Goal: Task Accomplishment & Management: Complete application form

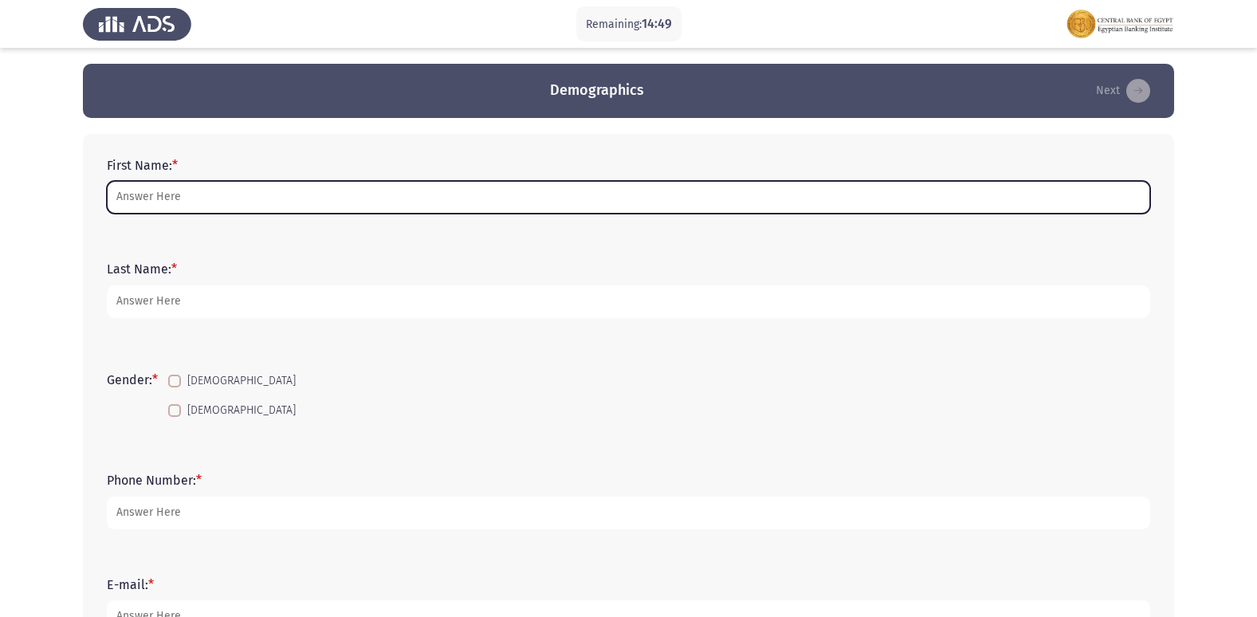
click at [154, 191] on input "First Name: *" at bounding box center [629, 197] width 1044 height 33
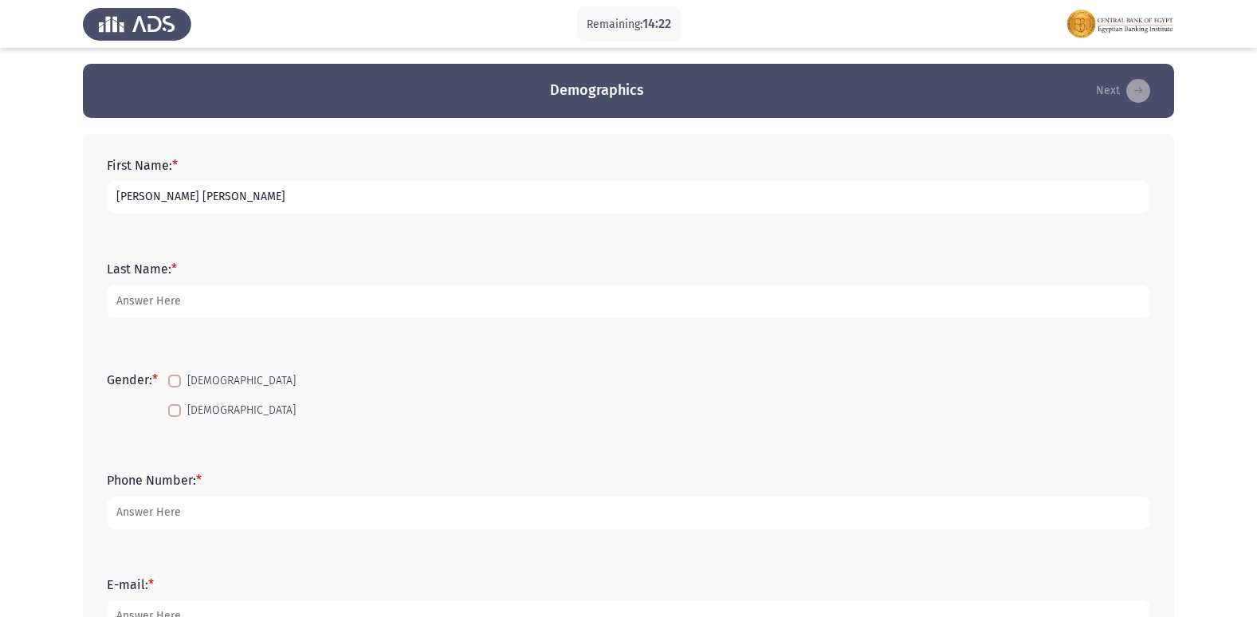
type input "[PERSON_NAME] [PERSON_NAME]"
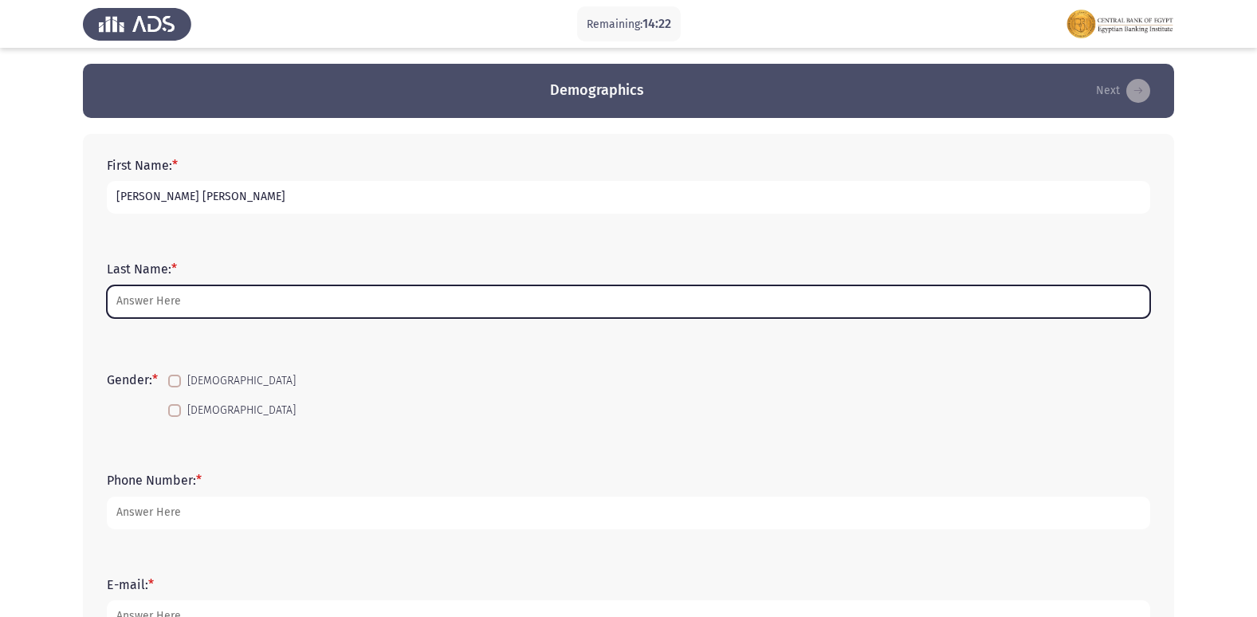
click at [169, 293] on input "Last Name: *" at bounding box center [629, 301] width 1044 height 33
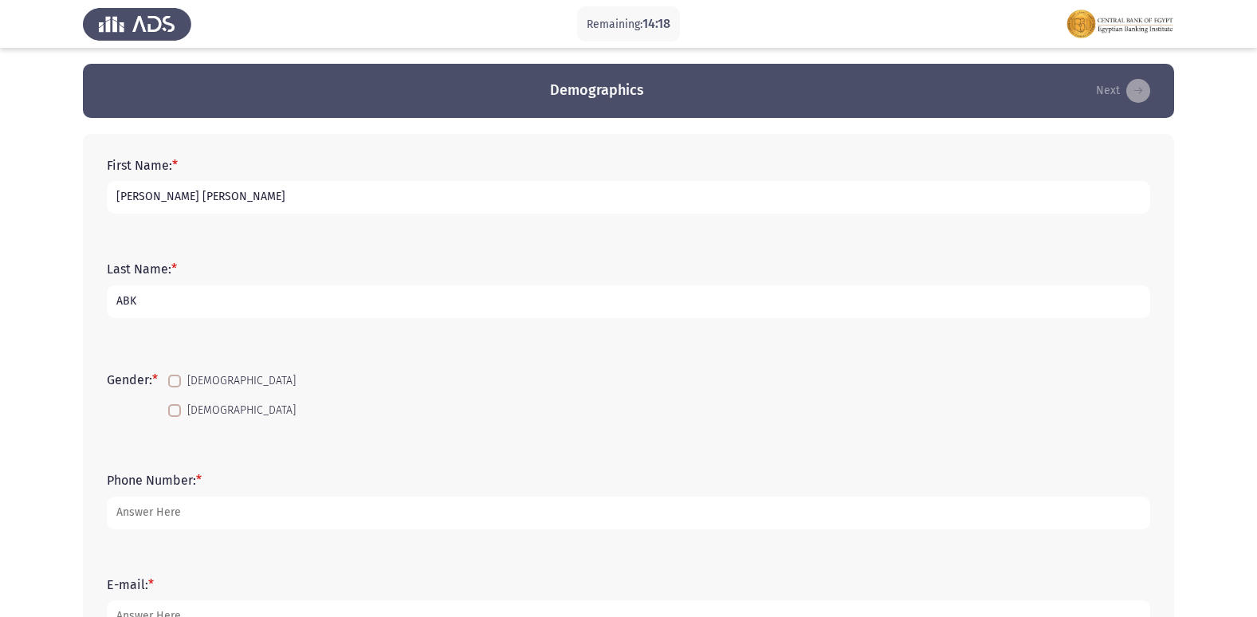
type input "ABK"
click at [177, 405] on span at bounding box center [174, 410] width 13 height 13
click at [175, 417] on input "[DEMOGRAPHIC_DATA]" at bounding box center [174, 417] width 1 height 1
checkbox input "true"
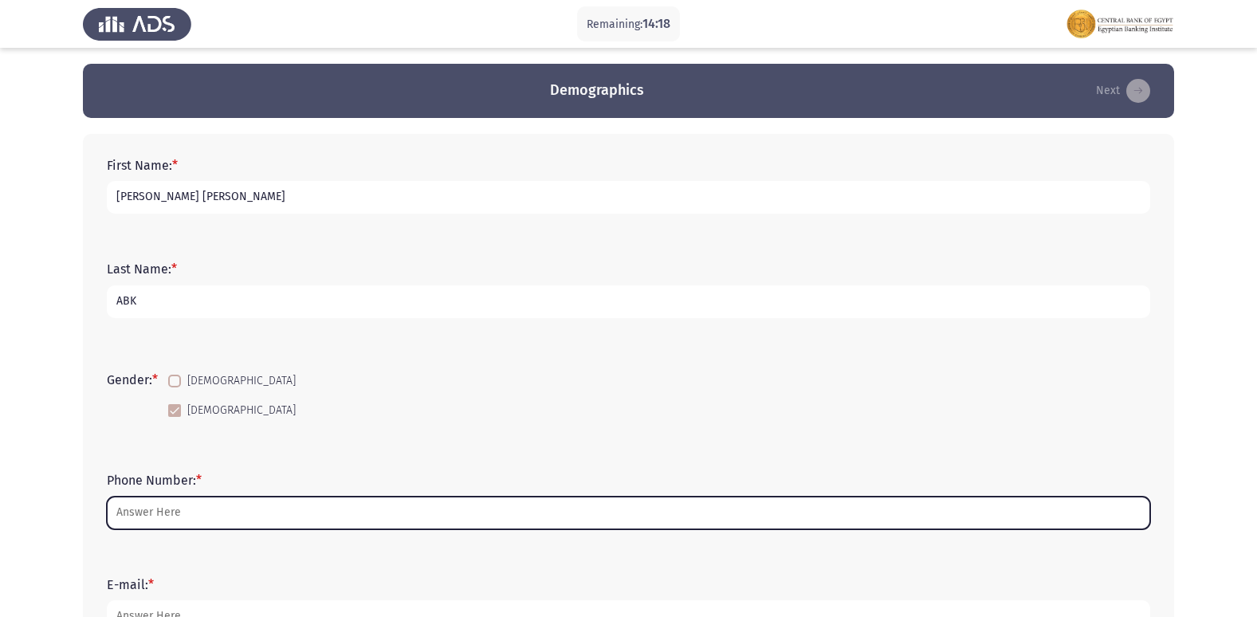
click at [160, 514] on input "Phone Number: *" at bounding box center [629, 513] width 1044 height 33
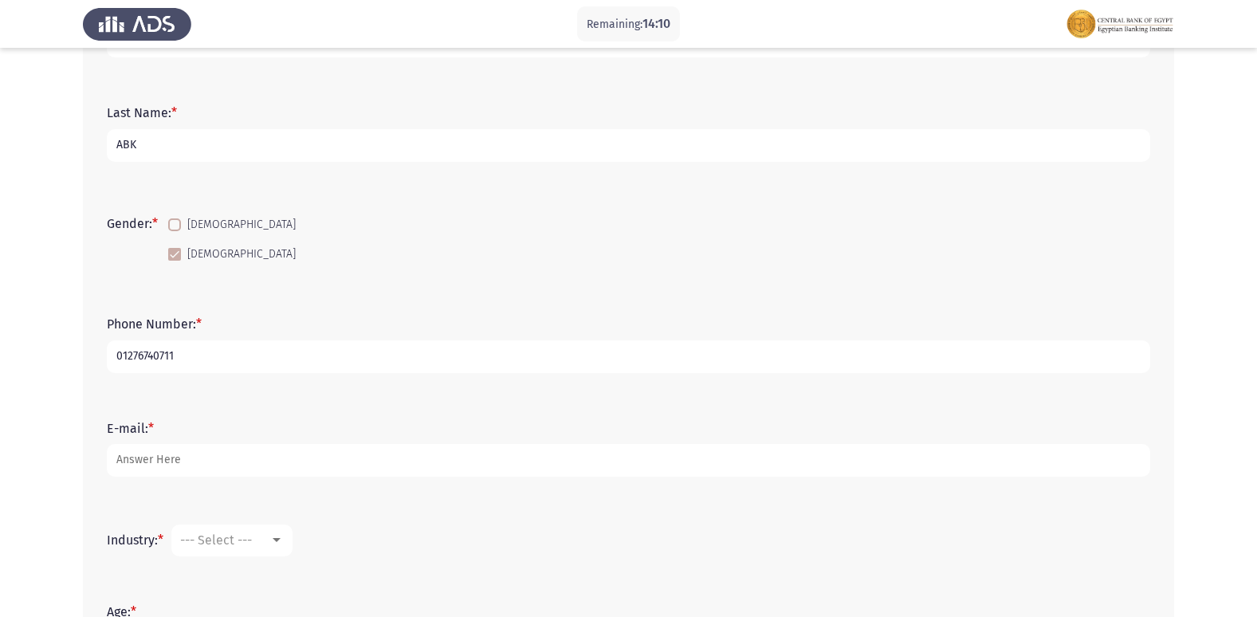
scroll to position [159, 0]
type input "01276740711"
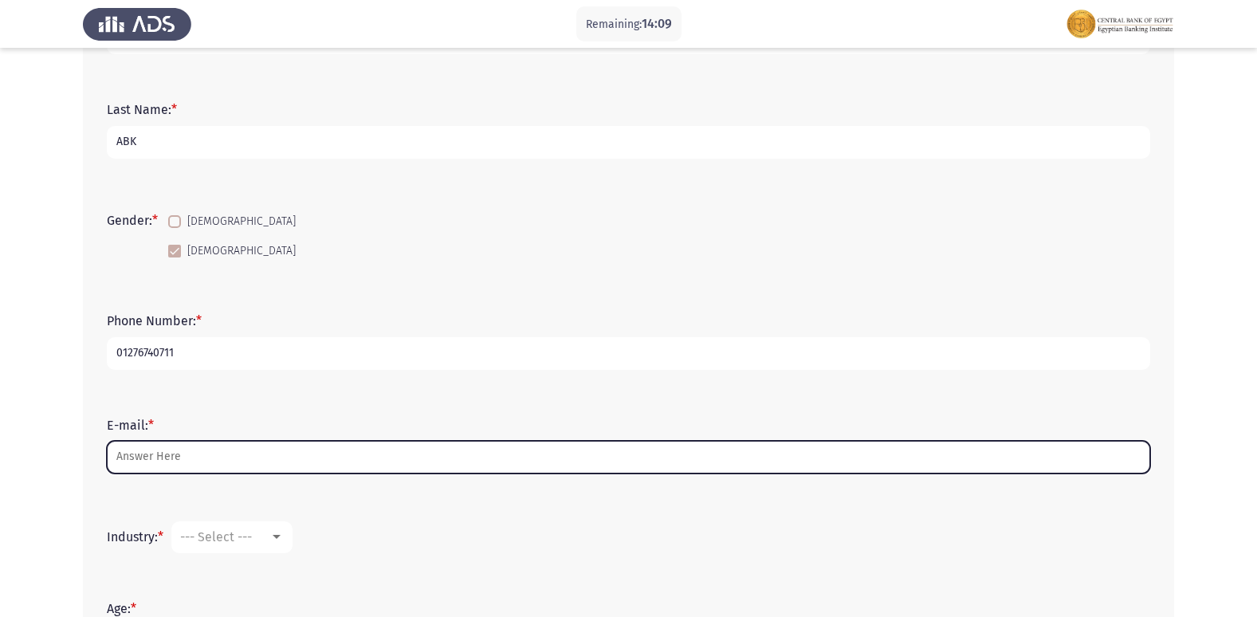
click at [167, 461] on input "E-mail: *" at bounding box center [629, 457] width 1044 height 33
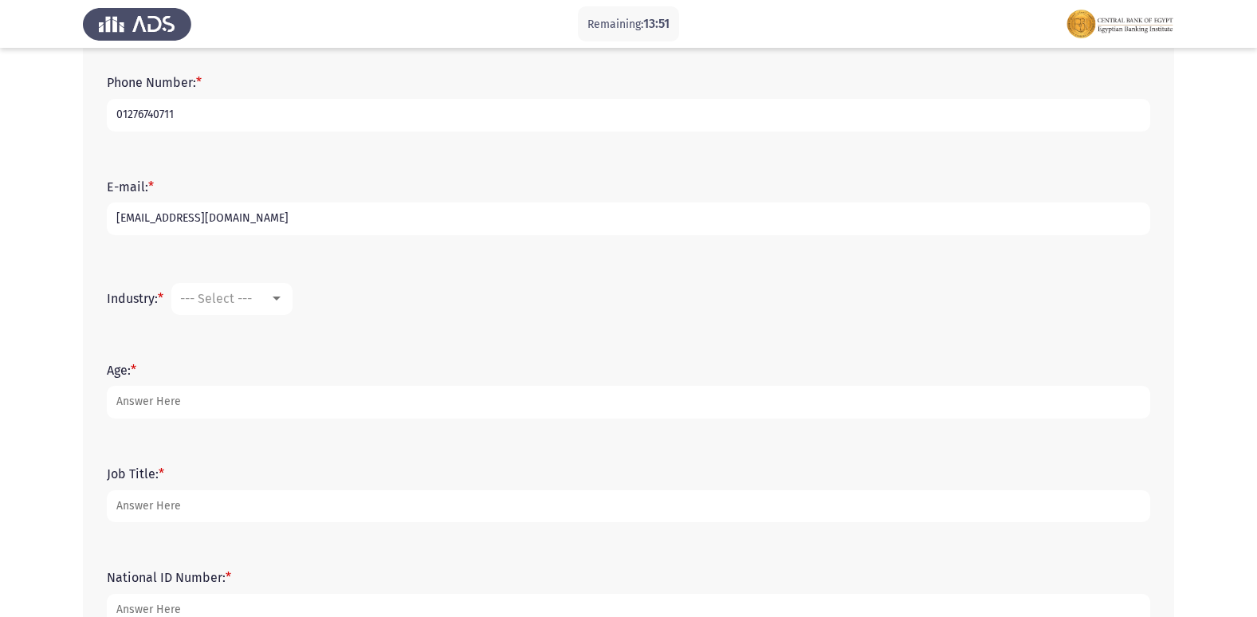
scroll to position [399, 0]
type input "[EMAIL_ADDRESS][DOMAIN_NAME]"
click at [281, 299] on div at bounding box center [277, 298] width 8 height 4
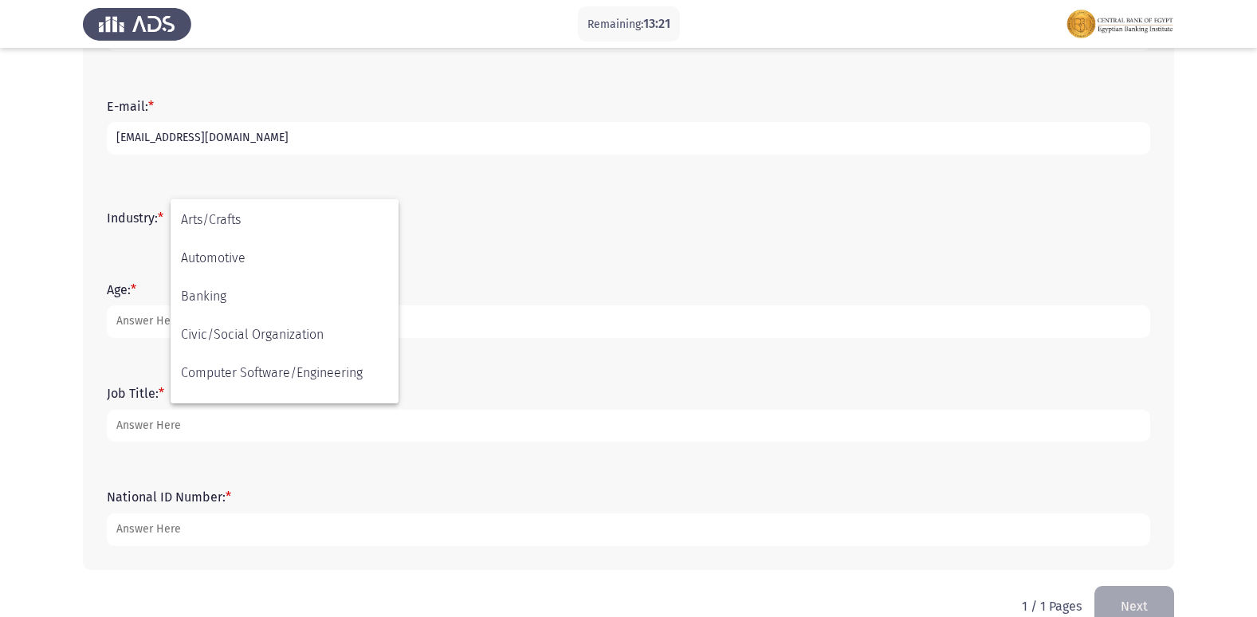
scroll to position [167, 0]
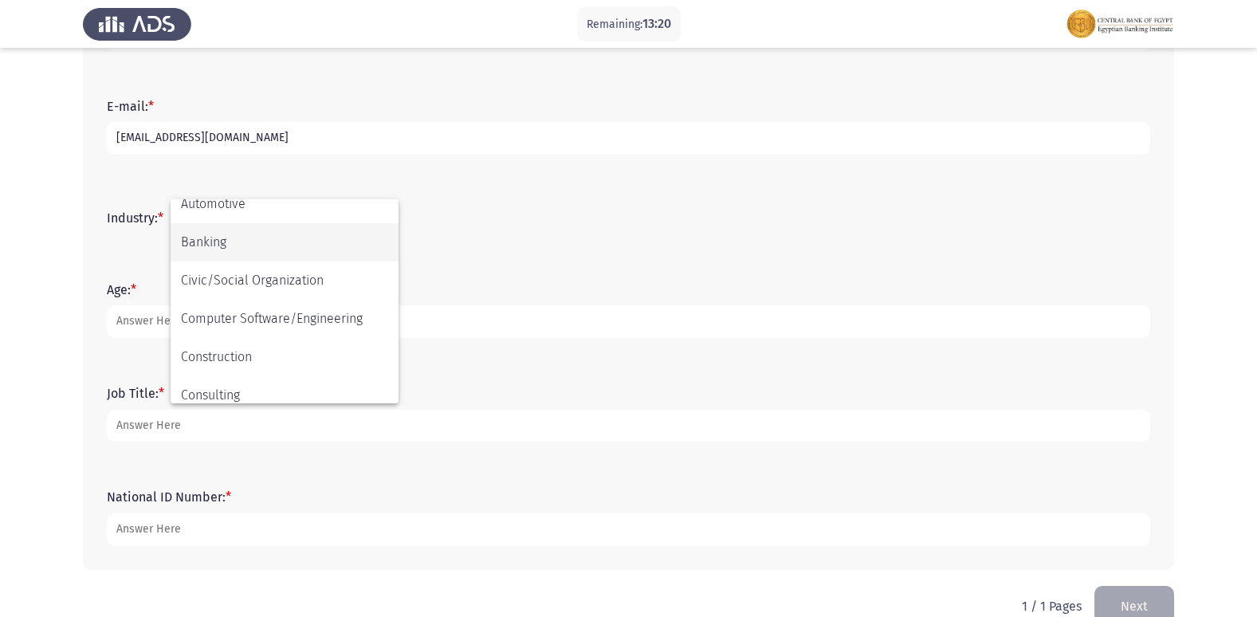
click at [231, 249] on span "Banking" at bounding box center [284, 242] width 207 height 38
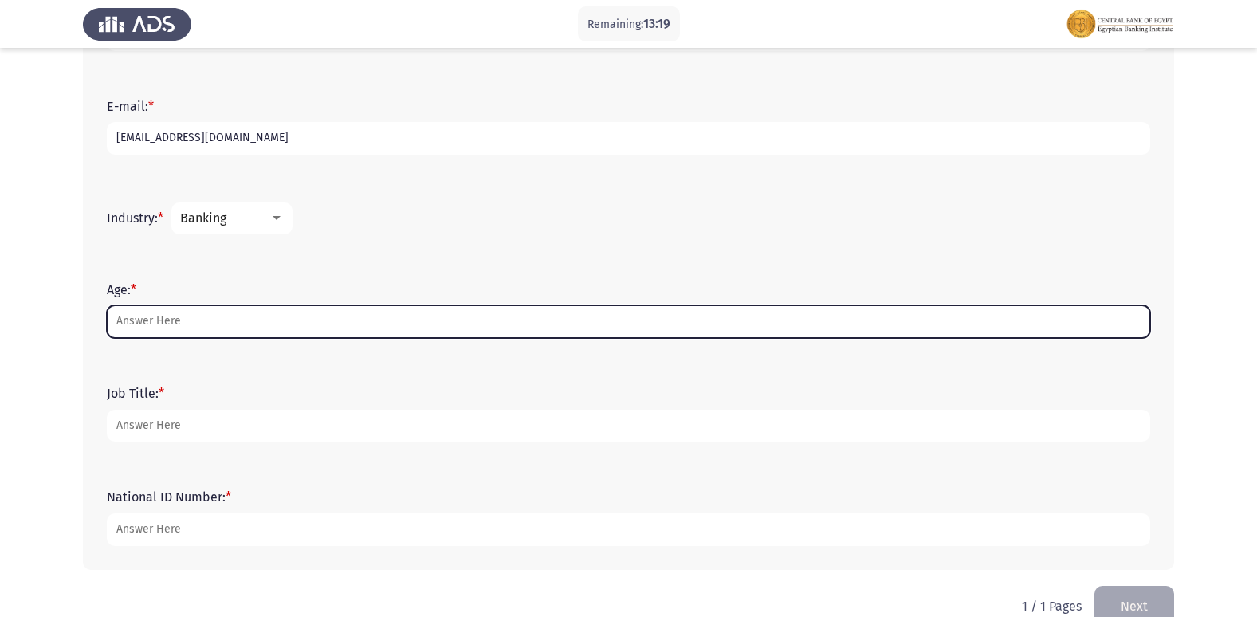
click at [210, 321] on input "Age: *" at bounding box center [629, 321] width 1044 height 33
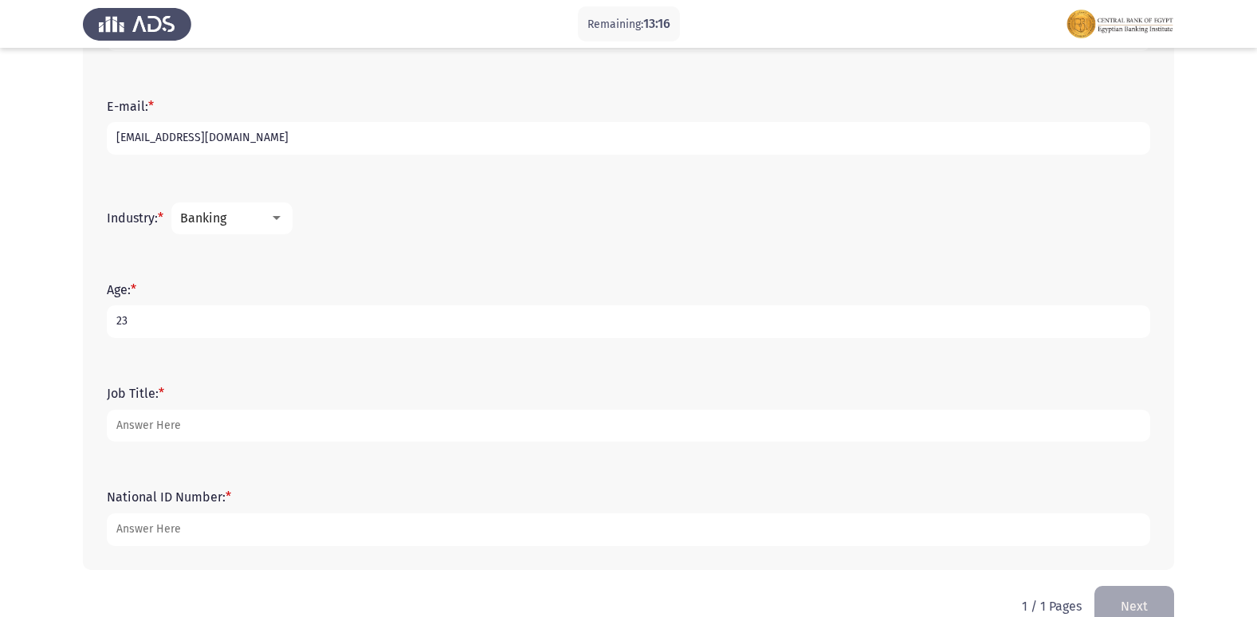
type input "23"
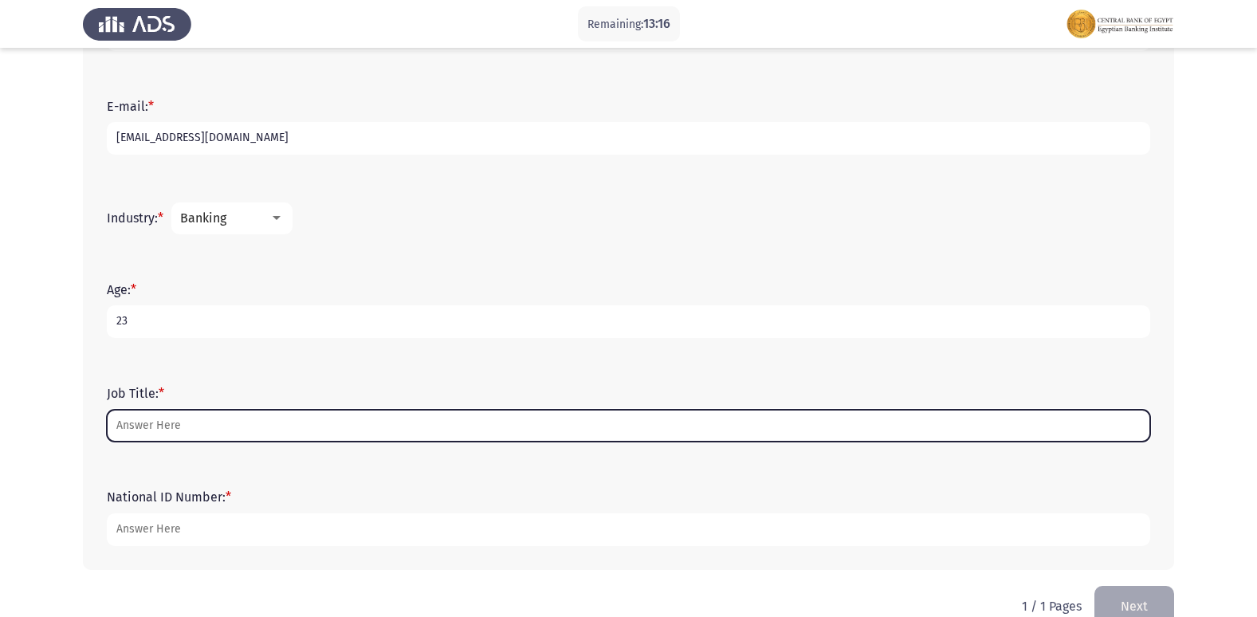
click at [178, 439] on input "Job Title: *" at bounding box center [629, 426] width 1044 height 33
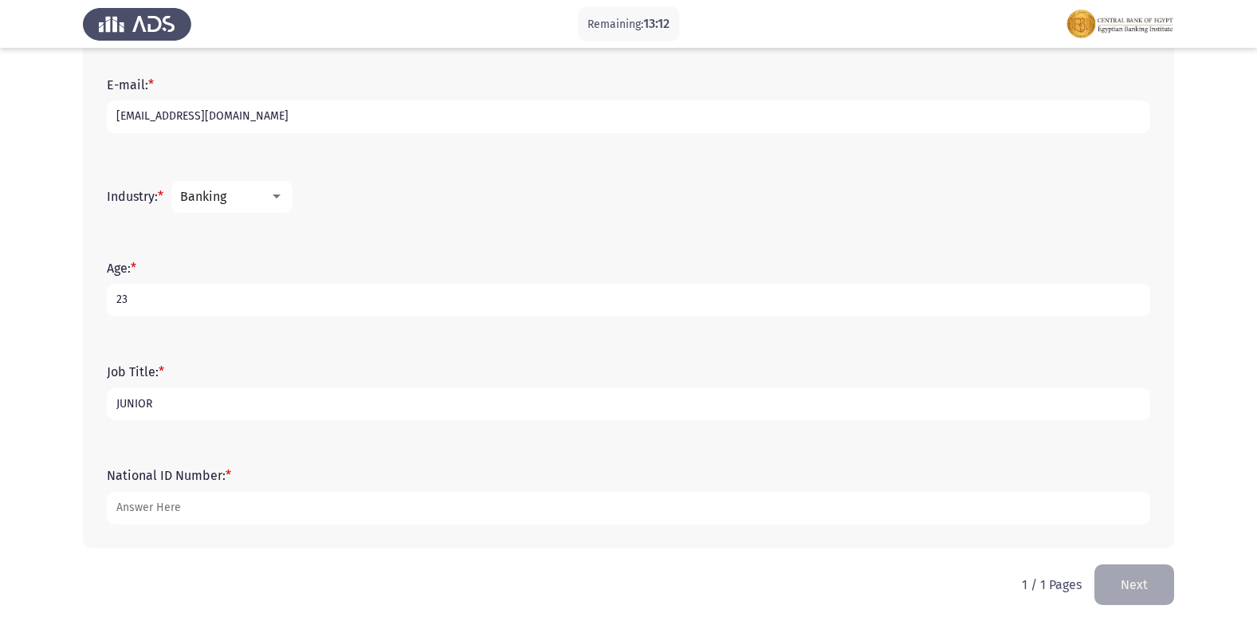
scroll to position [511, 0]
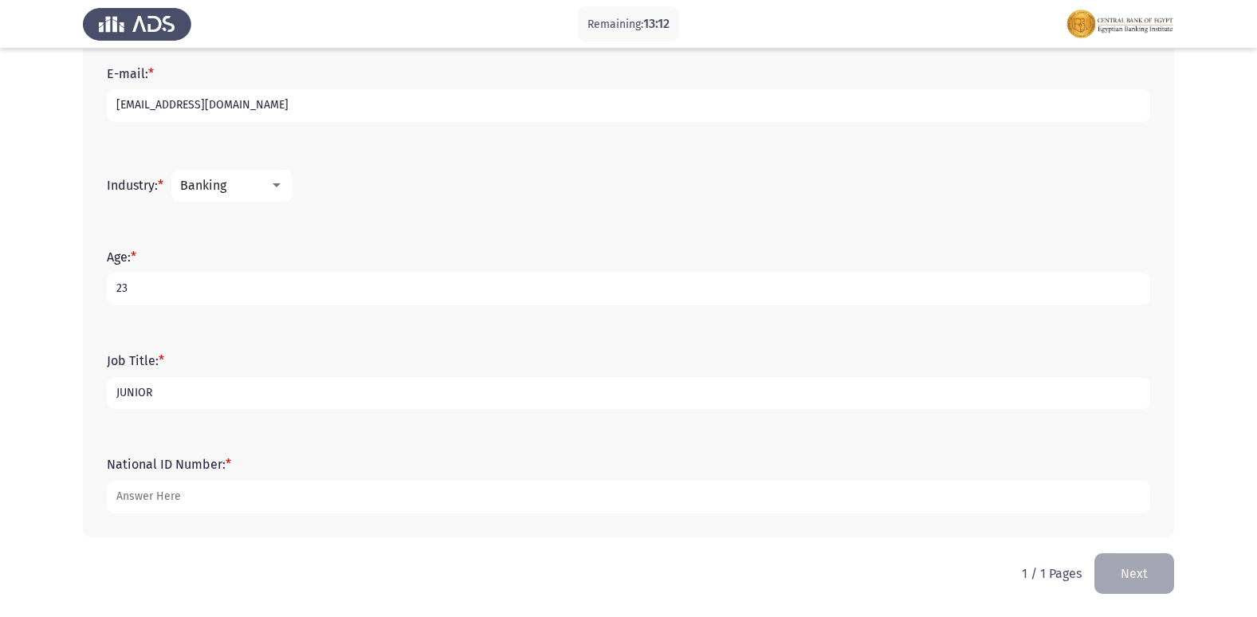
type input "JUNIOR"
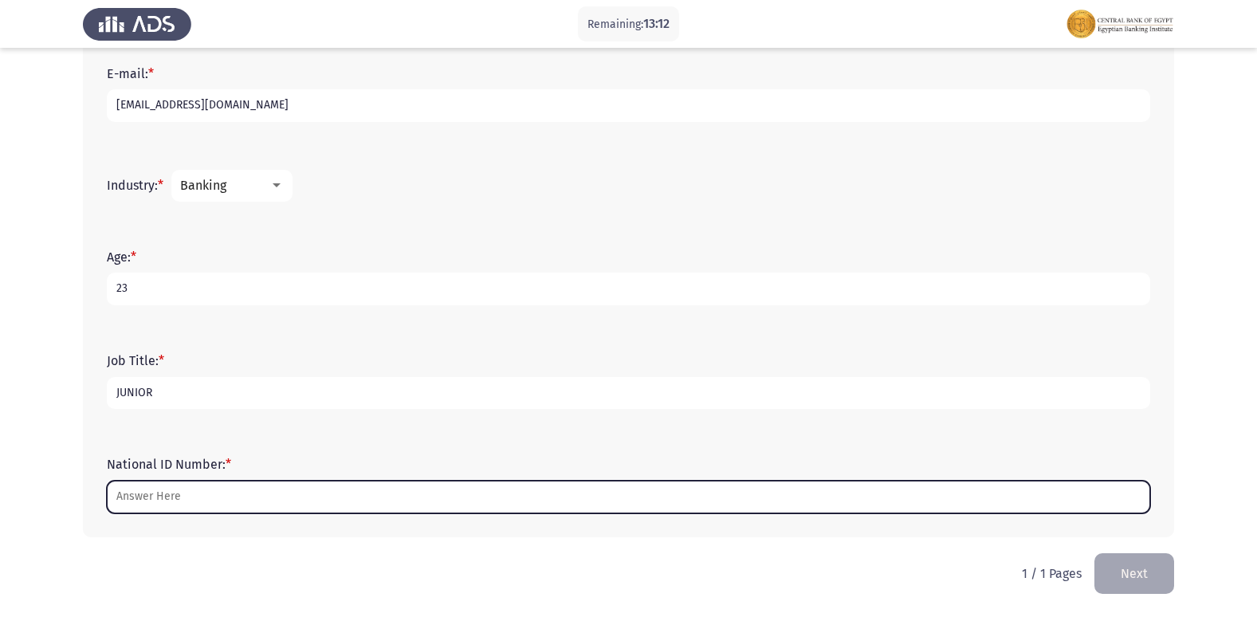
click at [180, 502] on input "National ID Number: *" at bounding box center [629, 497] width 1044 height 33
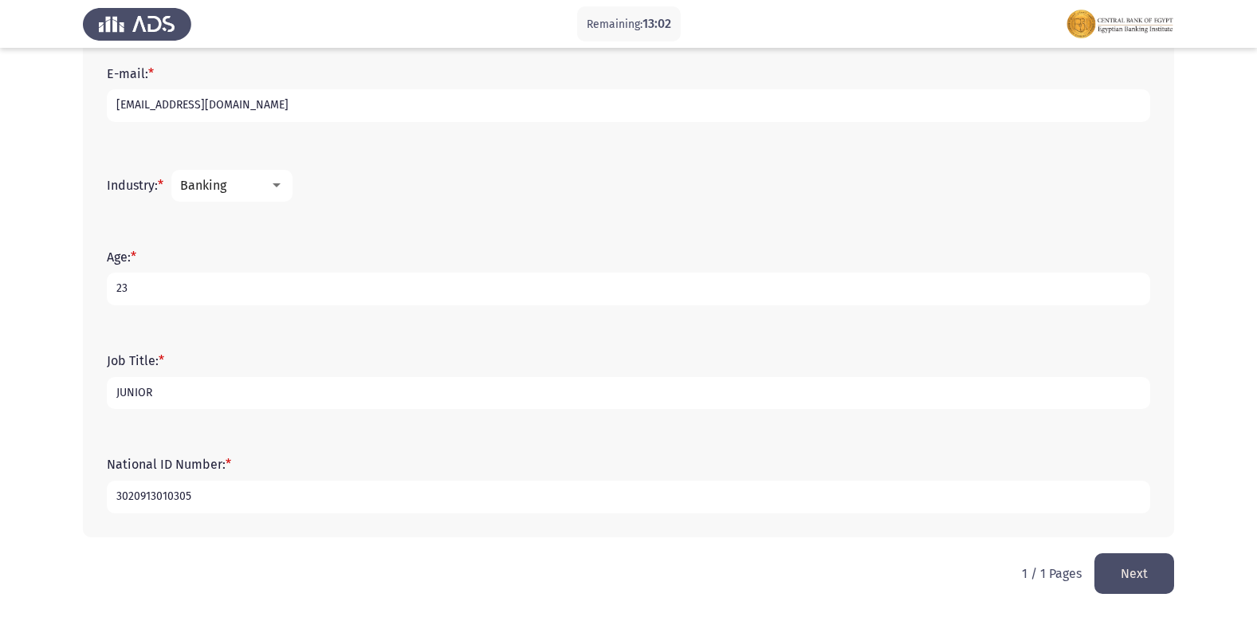
click at [175, 491] on input "3020913010305" at bounding box center [629, 497] width 1044 height 33
click at [176, 495] on input "3020913010305" at bounding box center [629, 497] width 1044 height 33
type input "30209130103805"
click at [1152, 584] on button "Next" at bounding box center [1135, 573] width 80 height 41
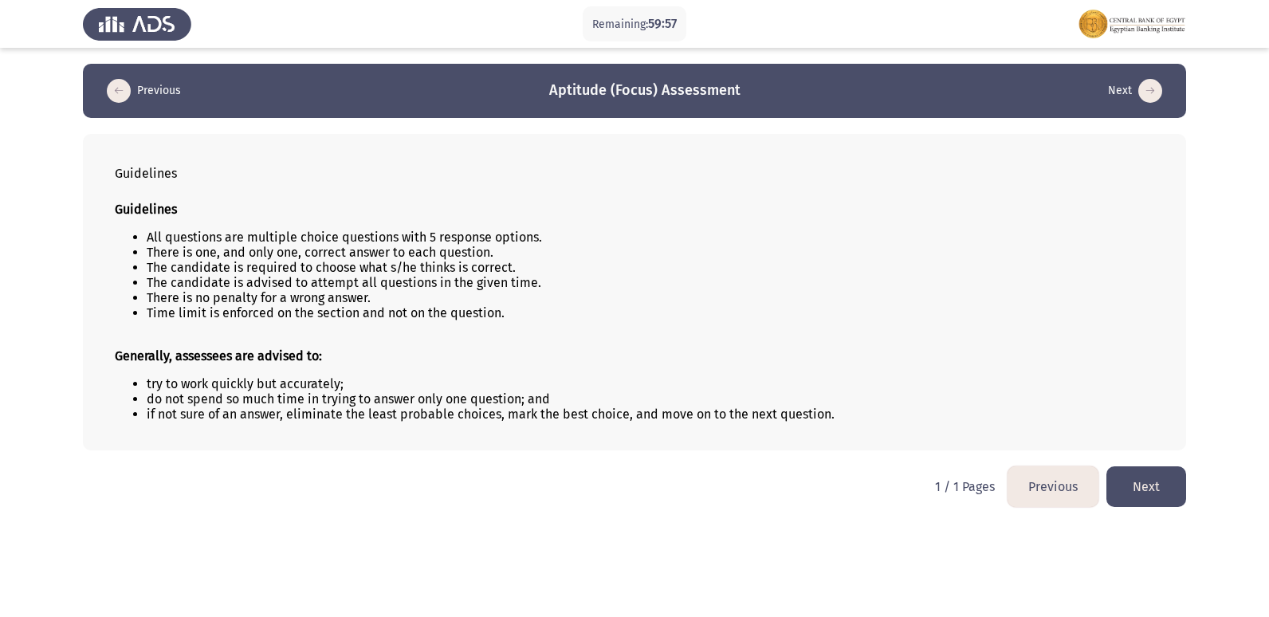
click at [1149, 487] on button "Next" at bounding box center [1147, 486] width 80 height 41
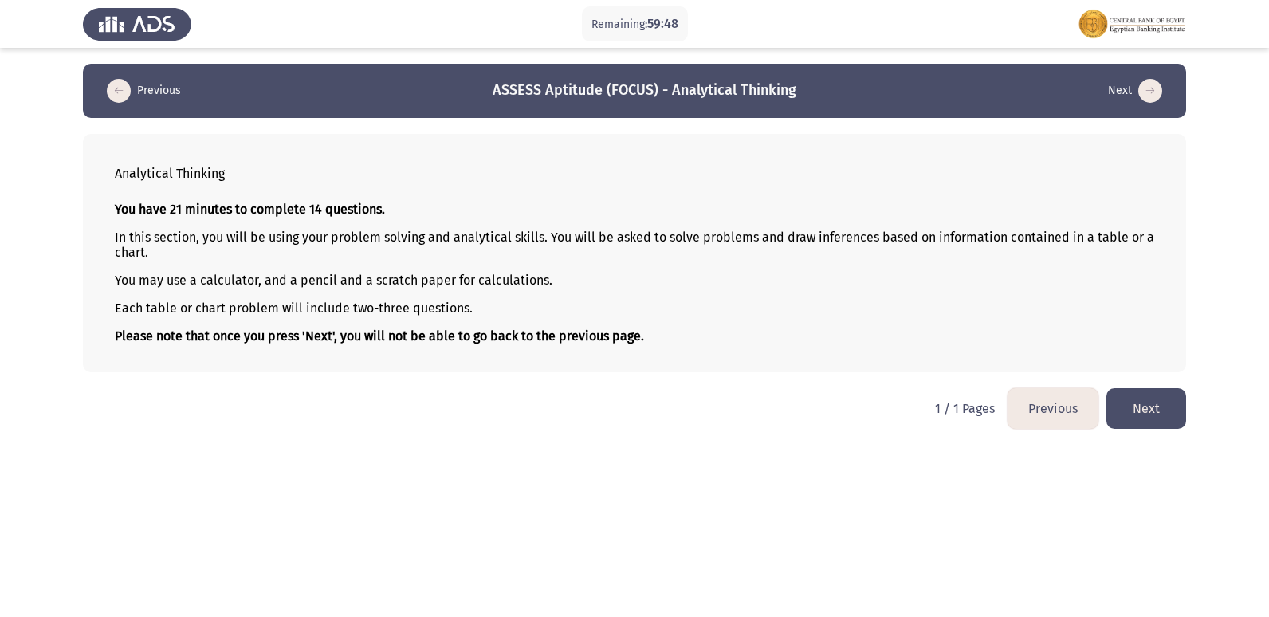
click at [1149, 397] on button "Next" at bounding box center [1147, 408] width 80 height 41
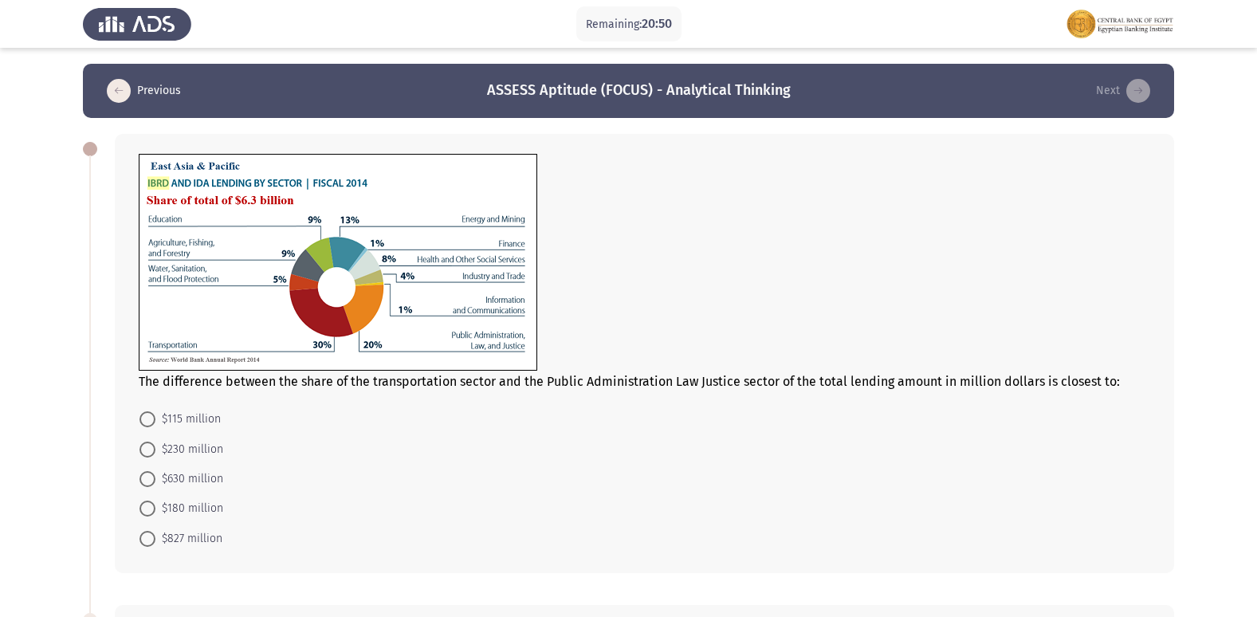
click at [131, 85] on button "Previous" at bounding box center [144, 91] width 84 height 26
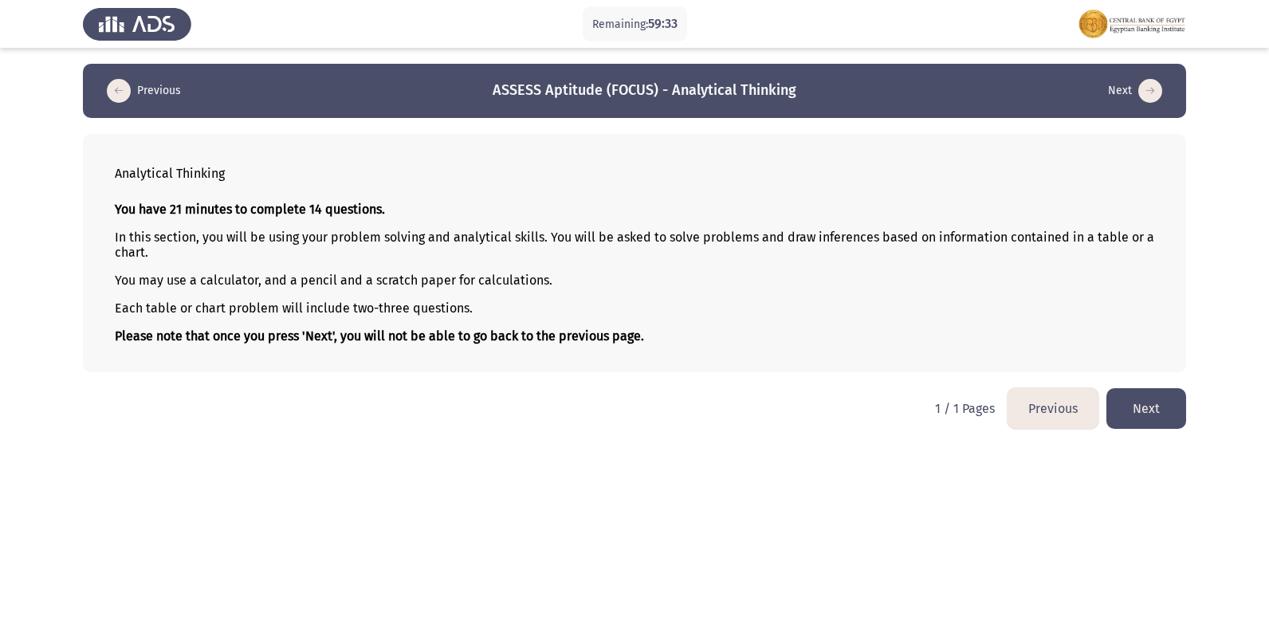
click at [1168, 395] on button "Next" at bounding box center [1147, 408] width 80 height 41
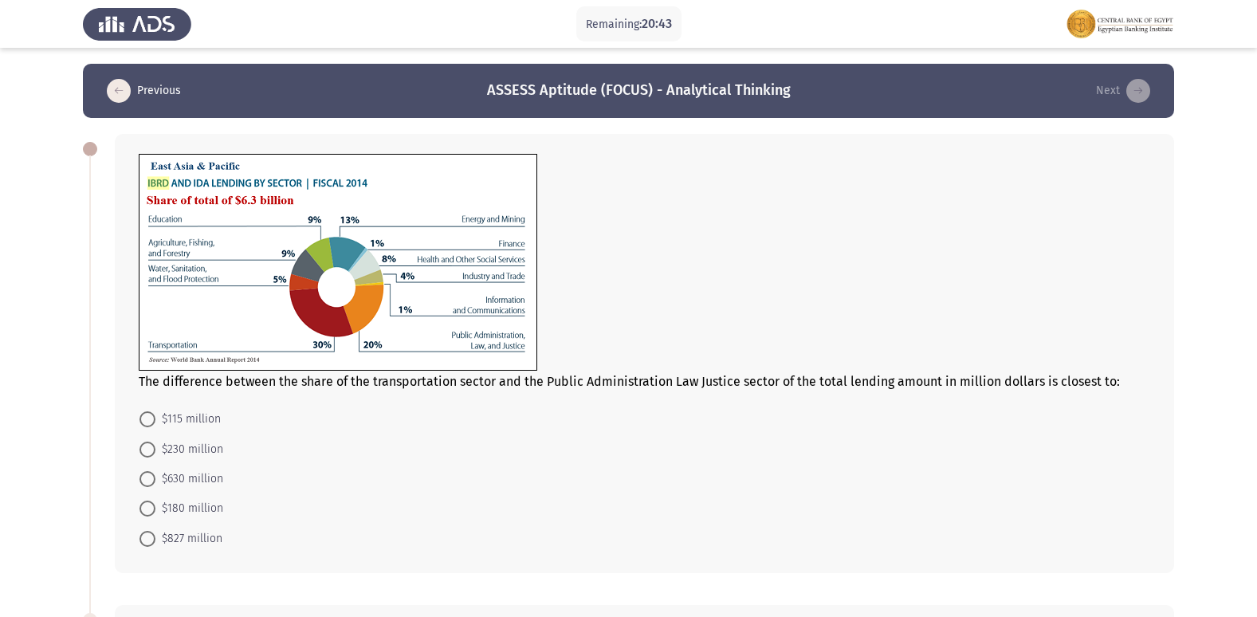
scroll to position [80, 0]
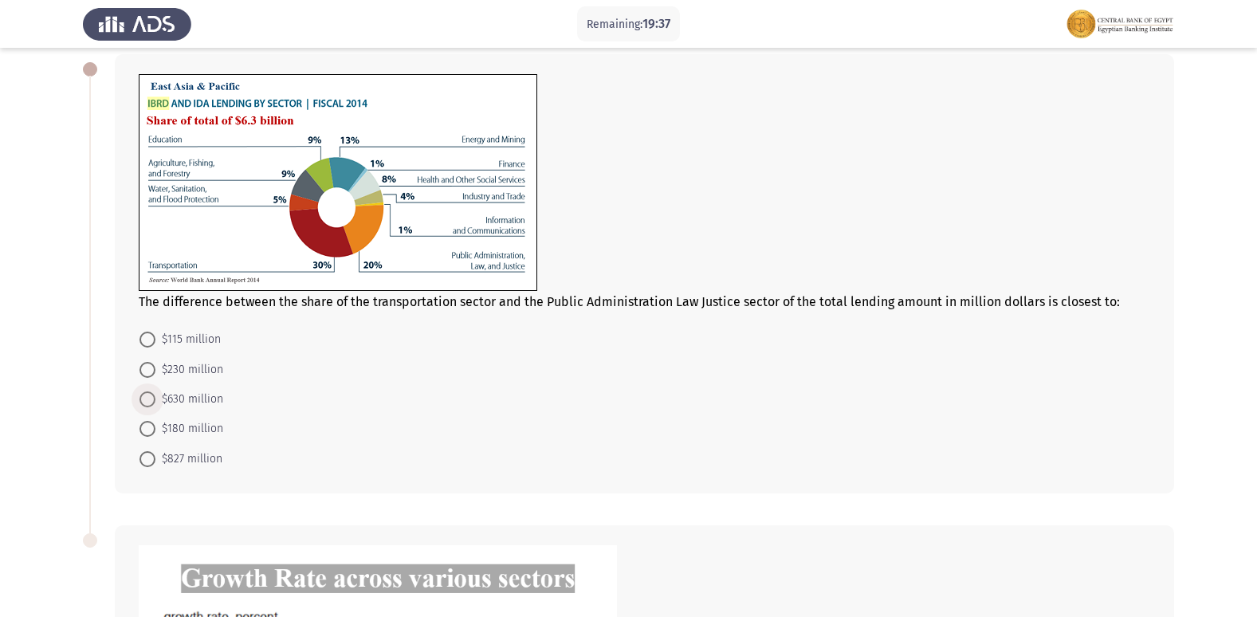
click at [155, 393] on span at bounding box center [148, 400] width 16 height 16
click at [155, 393] on input "$630 million" at bounding box center [148, 400] width 16 height 16
radio input "true"
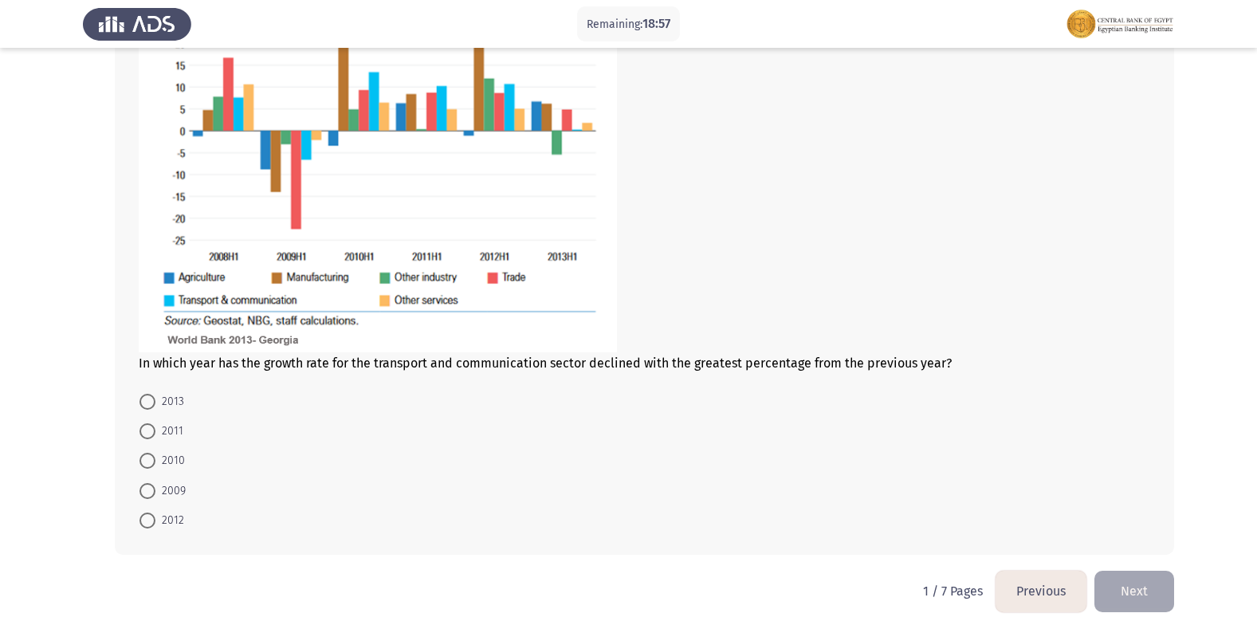
scroll to position [714, 0]
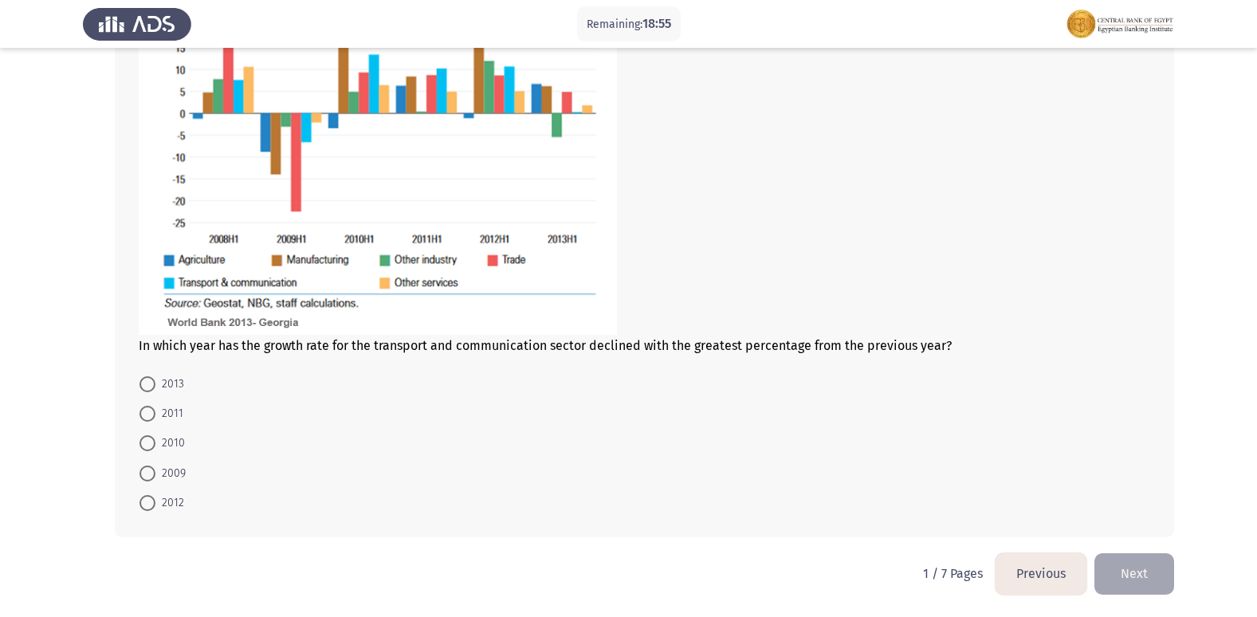
click at [148, 476] on span at bounding box center [148, 474] width 16 height 16
click at [148, 476] on input "2009" at bounding box center [148, 474] width 16 height 16
radio input "true"
click at [1149, 571] on button "Next" at bounding box center [1135, 573] width 80 height 41
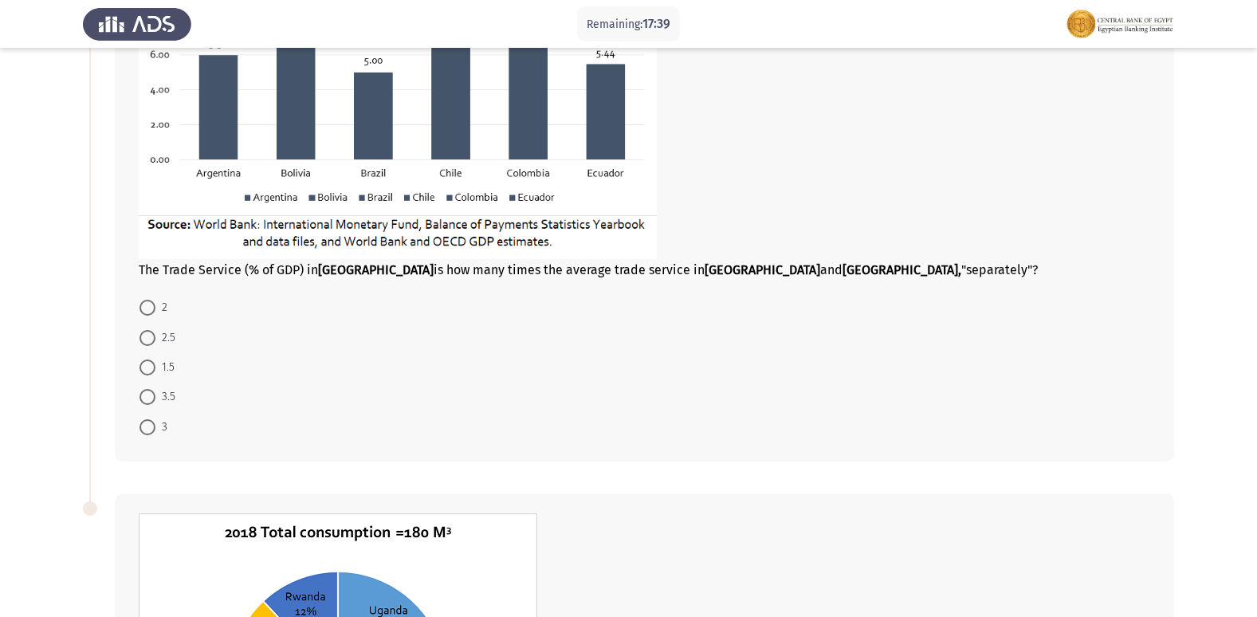
scroll to position [321, 0]
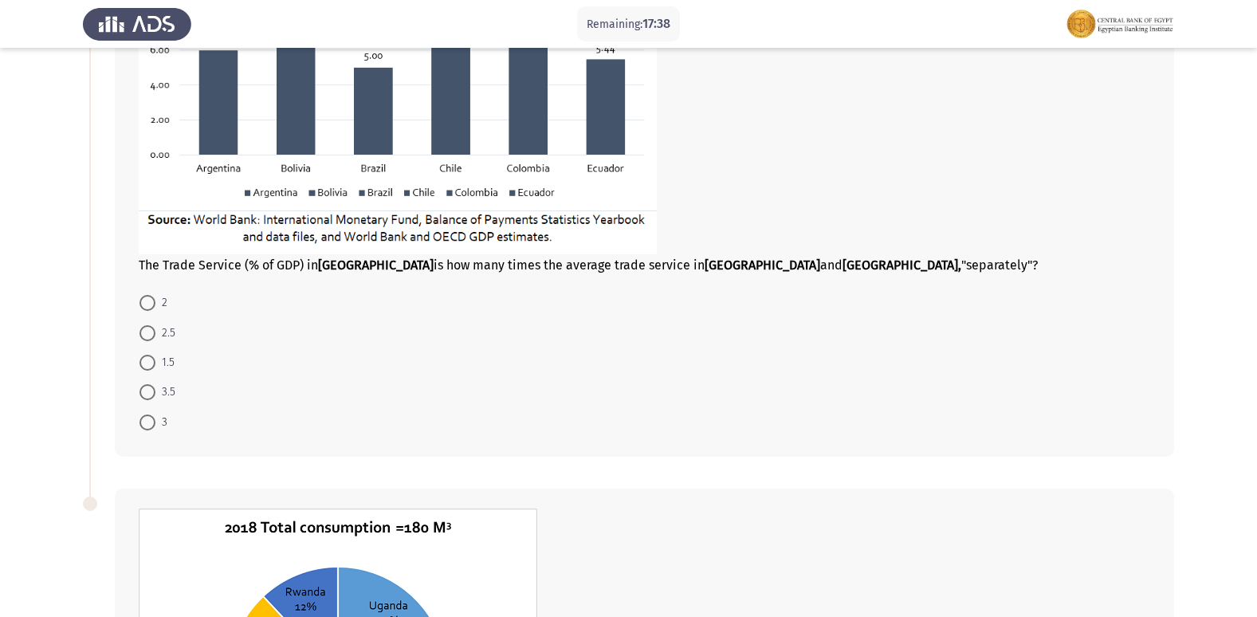
click at [144, 296] on span at bounding box center [148, 303] width 16 height 16
click at [144, 296] on input "2" at bounding box center [148, 303] width 16 height 16
radio input "true"
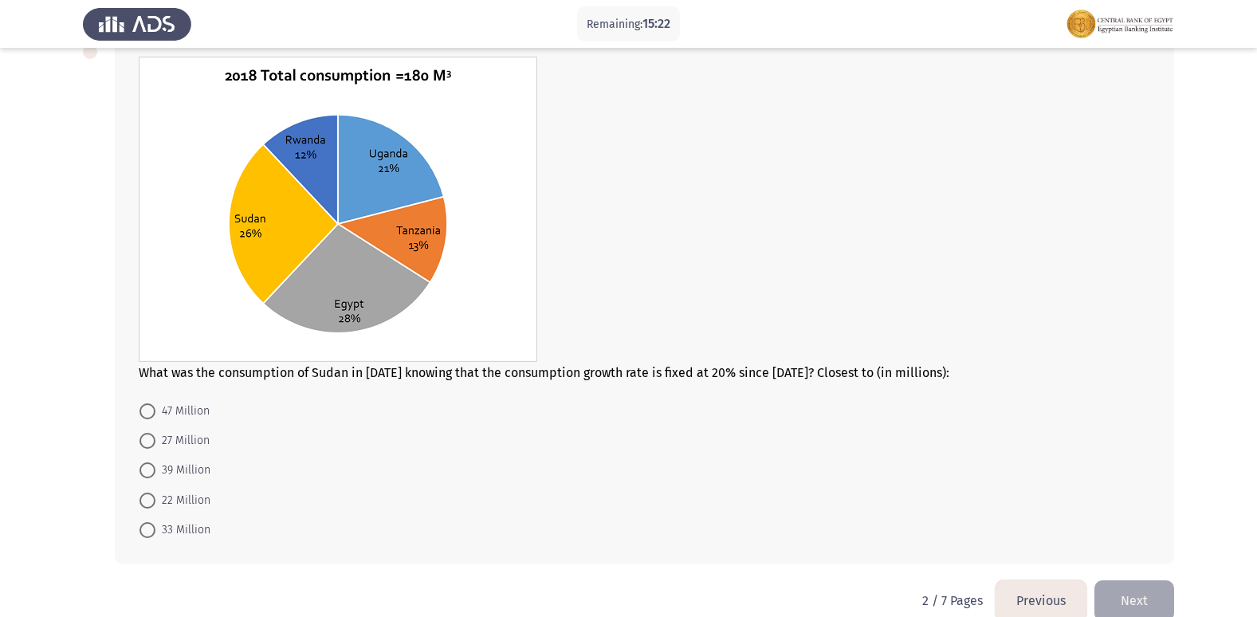
scroll to position [799, 0]
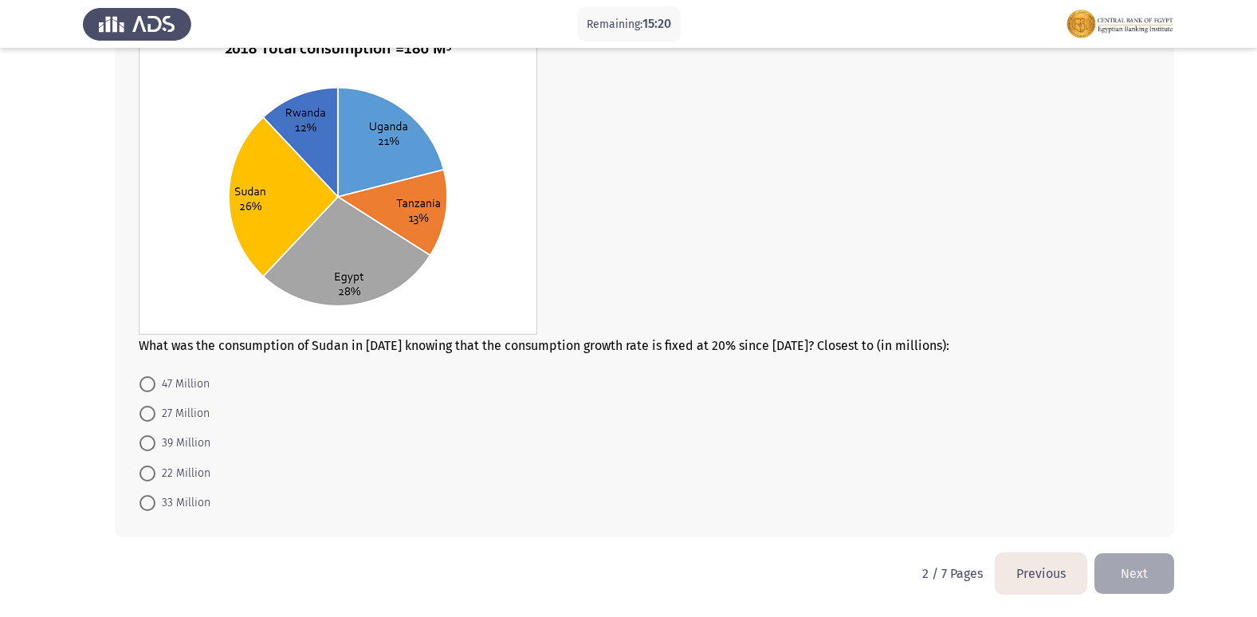
click at [147, 408] on span at bounding box center [148, 414] width 16 height 16
click at [147, 408] on input "27 Million" at bounding box center [148, 414] width 16 height 16
radio input "true"
click at [1151, 581] on button "Next" at bounding box center [1135, 573] width 80 height 41
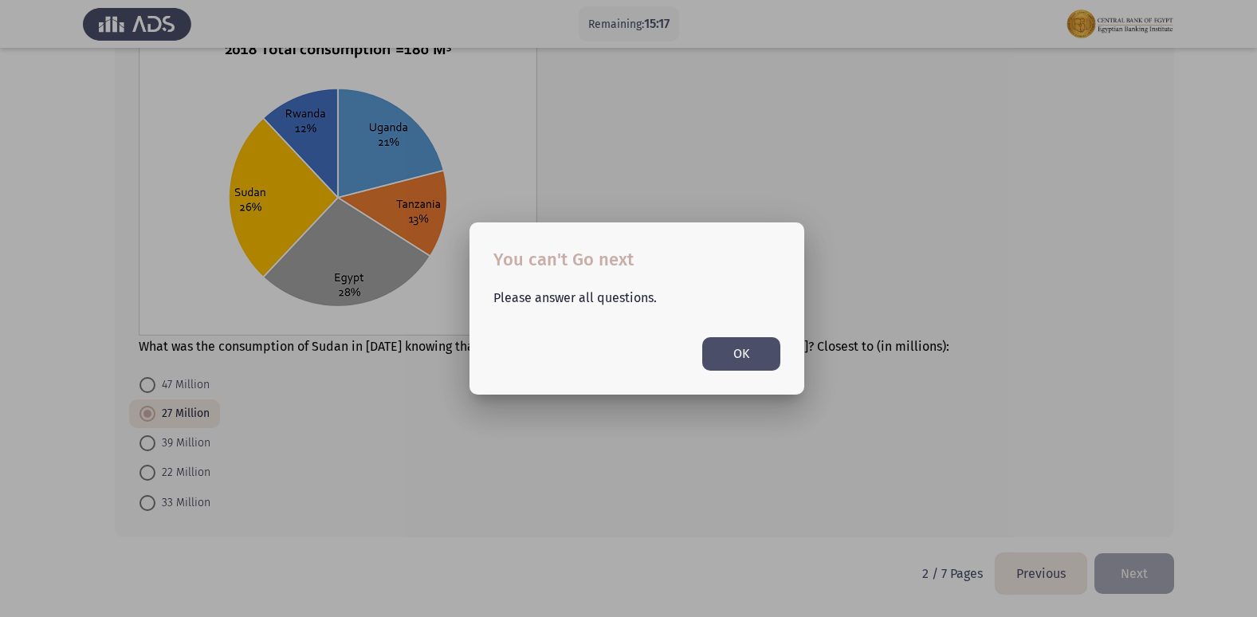
scroll to position [0, 0]
click at [717, 360] on button "OK" at bounding box center [742, 353] width 78 height 33
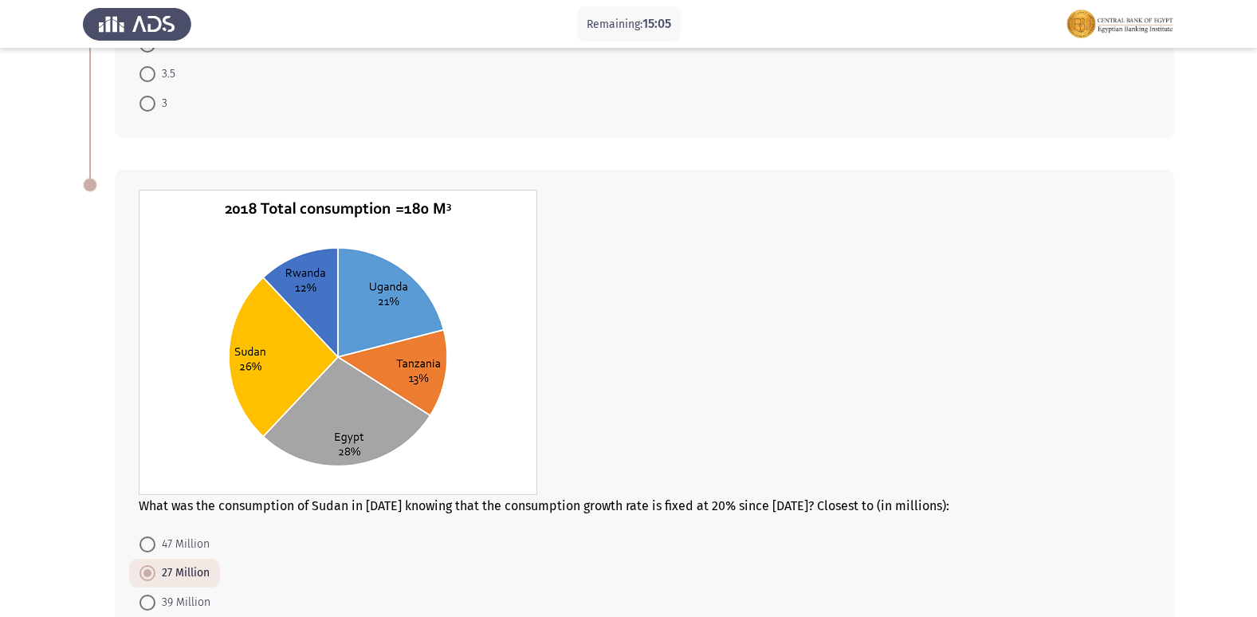
scroll to position [798, 0]
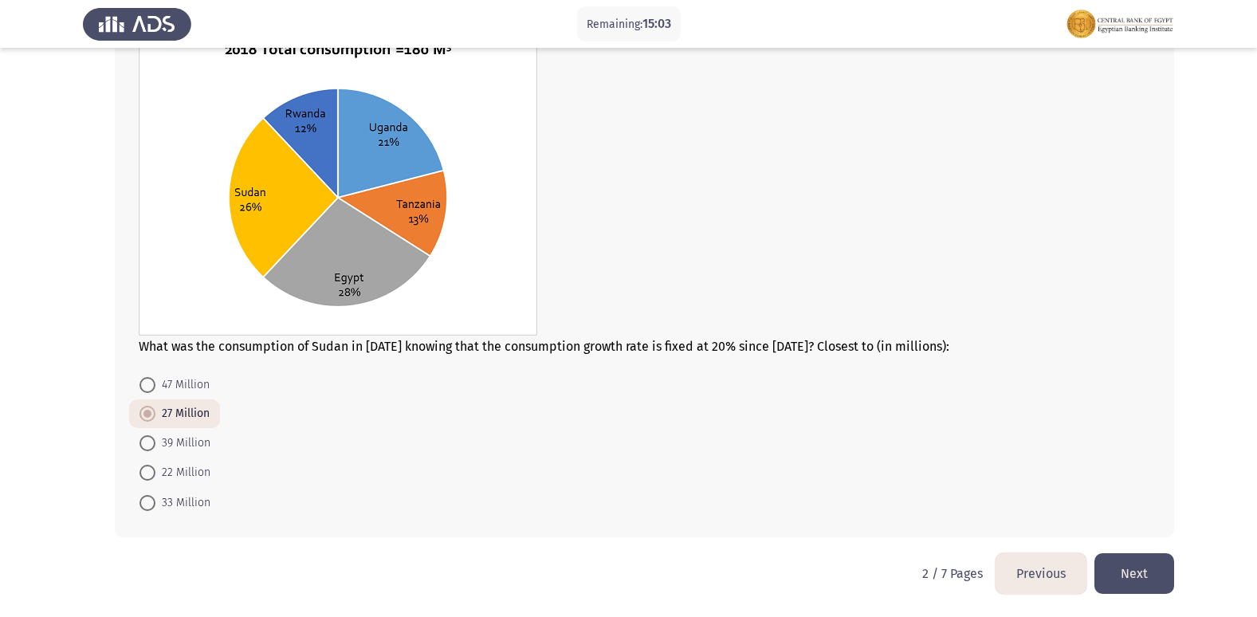
click at [1144, 557] on button "Next" at bounding box center [1135, 573] width 80 height 41
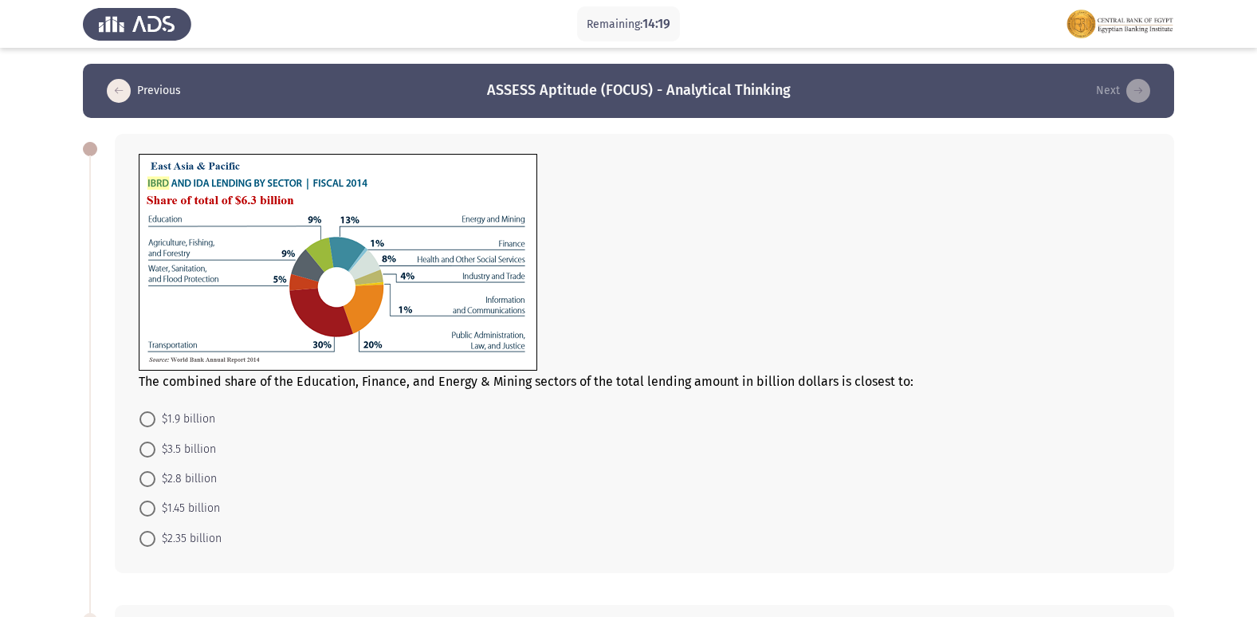
click at [140, 506] on span at bounding box center [148, 509] width 16 height 16
click at [140, 506] on input "$1.45 billion" at bounding box center [148, 509] width 16 height 16
radio input "true"
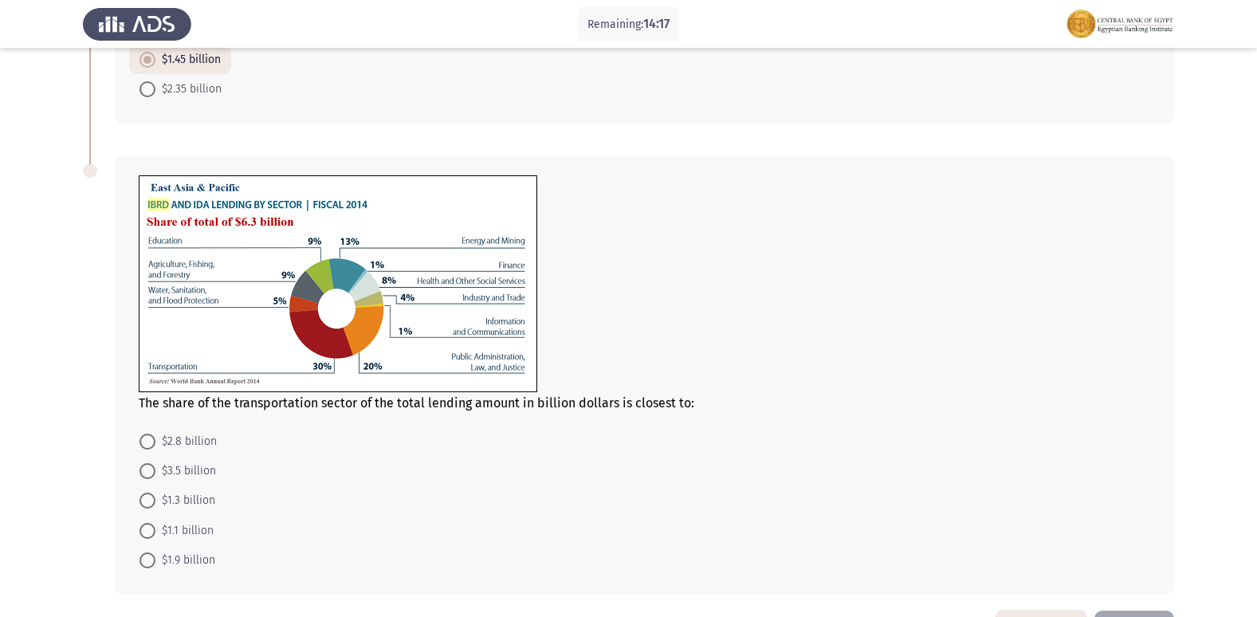
scroll to position [506, 0]
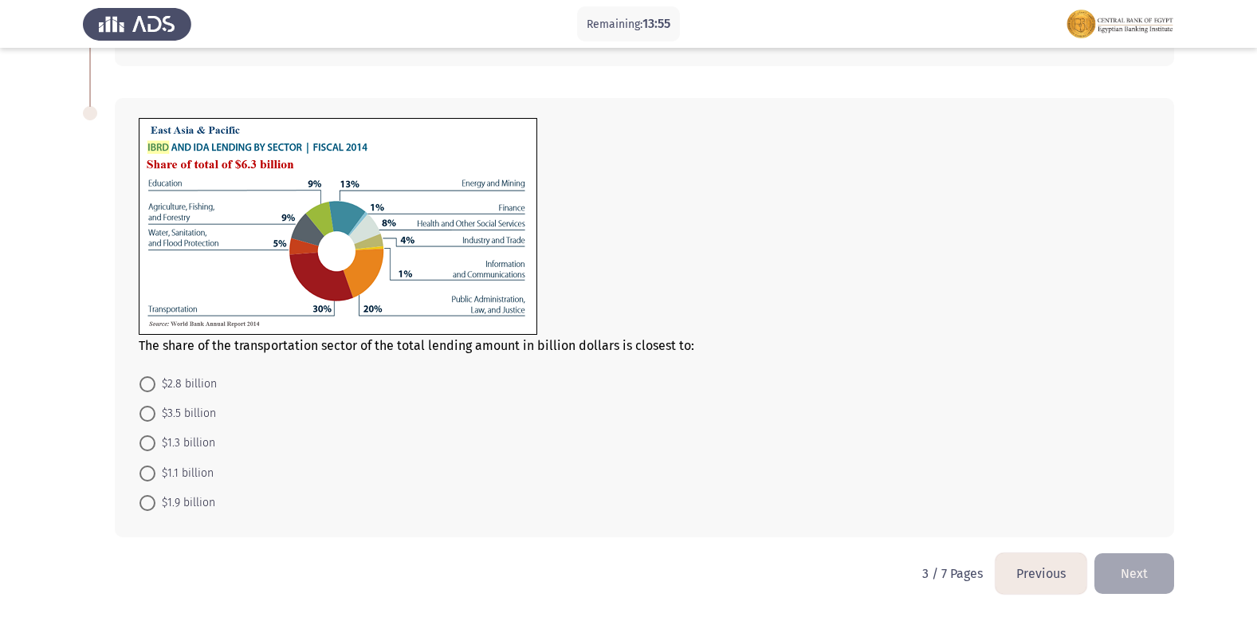
click at [148, 502] on span at bounding box center [148, 503] width 16 height 16
click at [148, 502] on input "$1.9 billion" at bounding box center [148, 503] width 16 height 16
radio input "true"
click at [1136, 566] on button "Next" at bounding box center [1135, 573] width 80 height 41
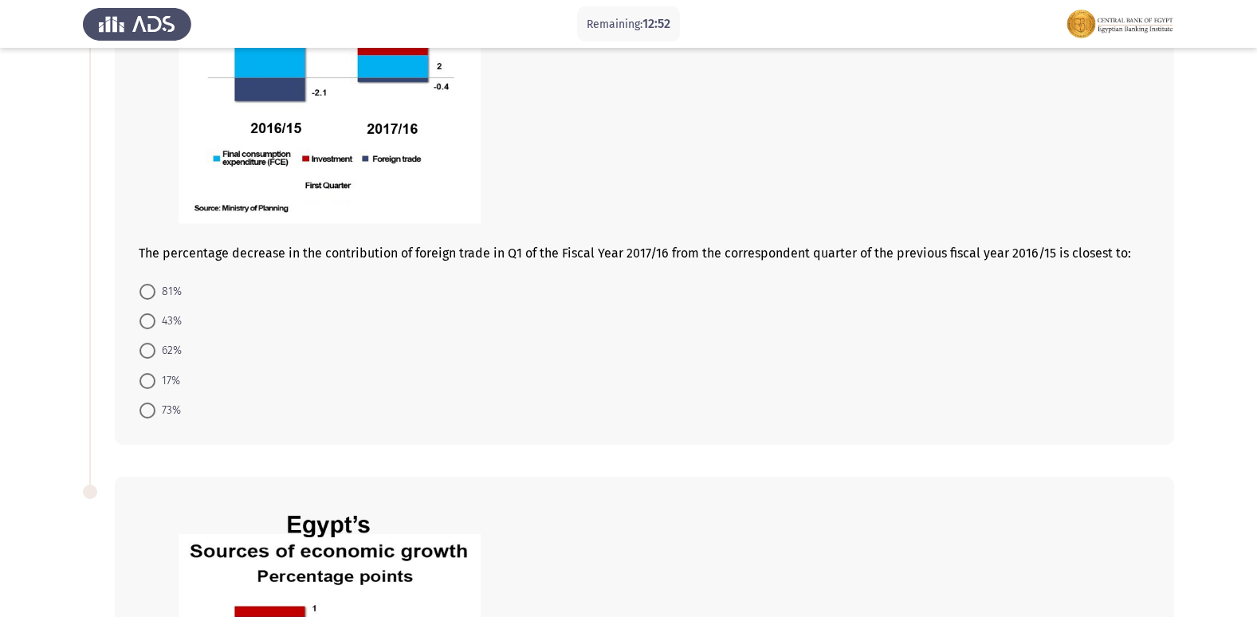
scroll to position [319, 0]
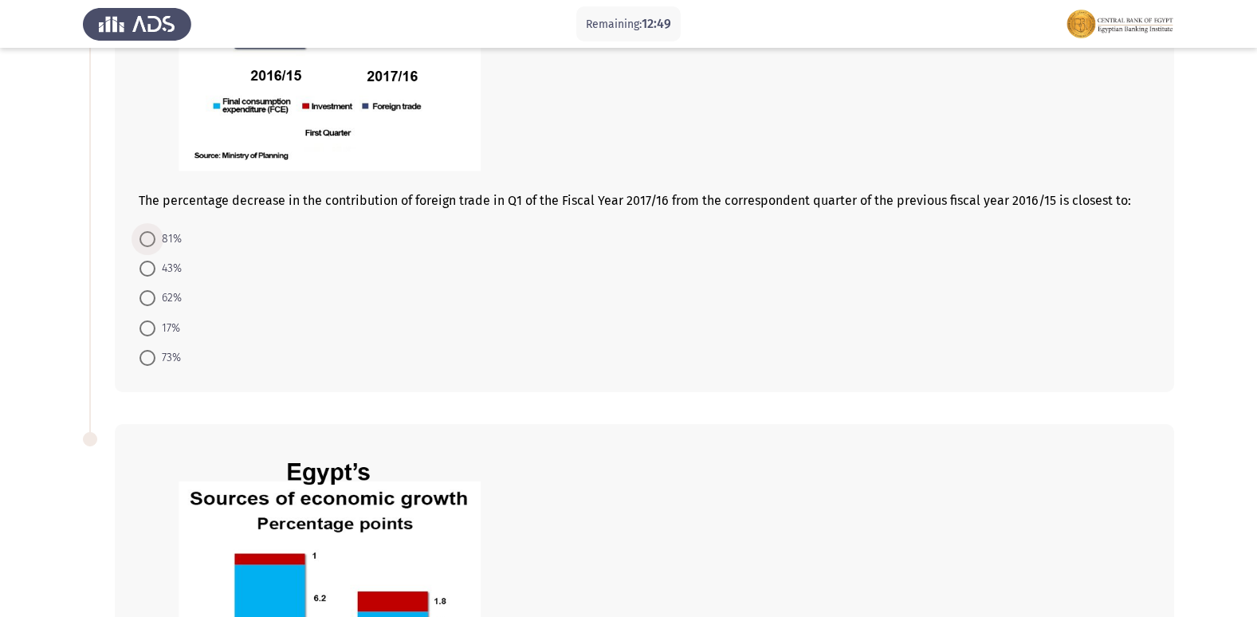
click at [143, 231] on span at bounding box center [148, 239] width 16 height 16
click at [143, 231] on input "81%" at bounding box center [148, 239] width 16 height 16
radio input "true"
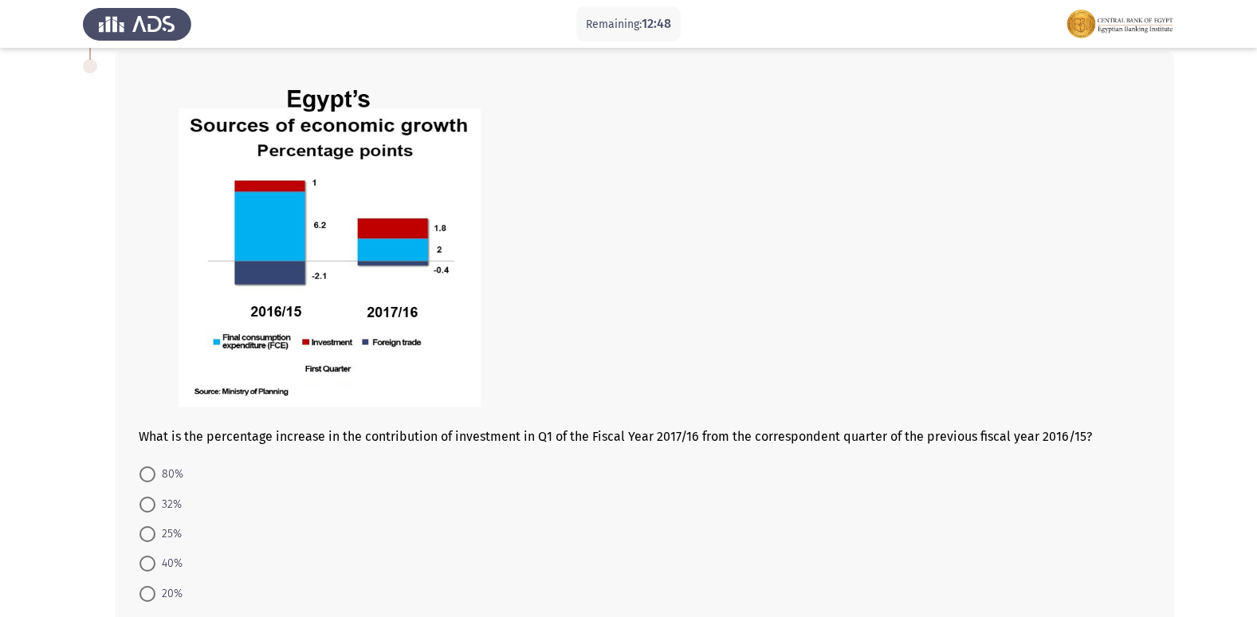
scroll to position [782, 0]
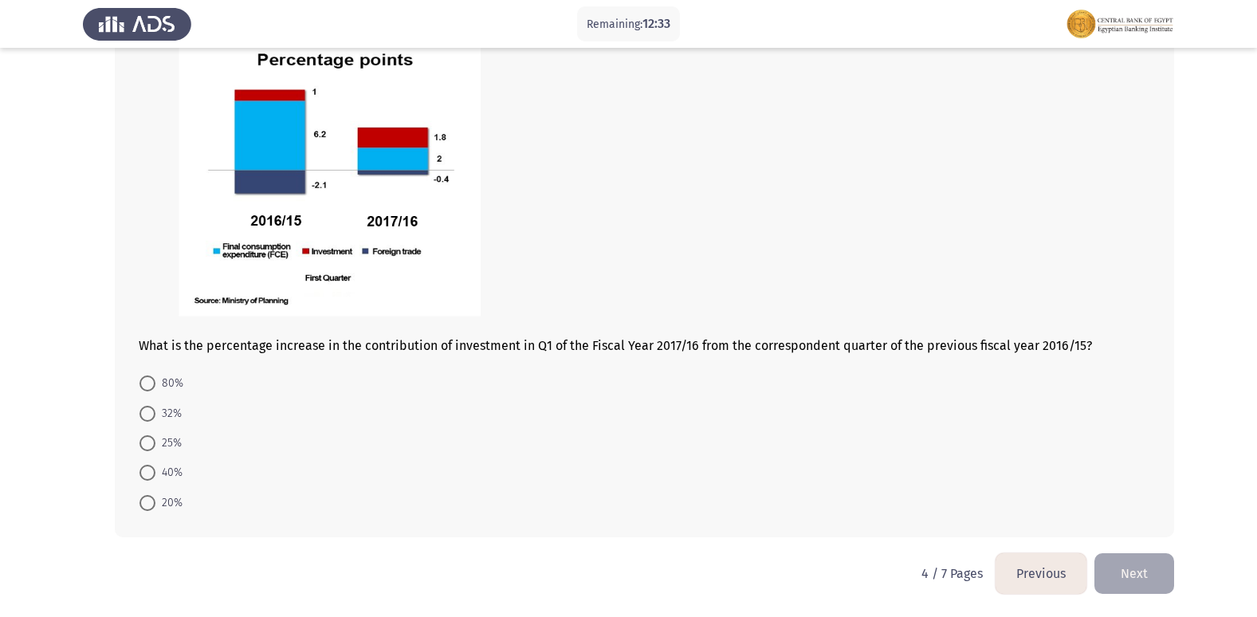
click at [148, 384] on span at bounding box center [148, 384] width 0 height 0
click at [148, 384] on input "80%" at bounding box center [148, 384] width 16 height 16
radio input "true"
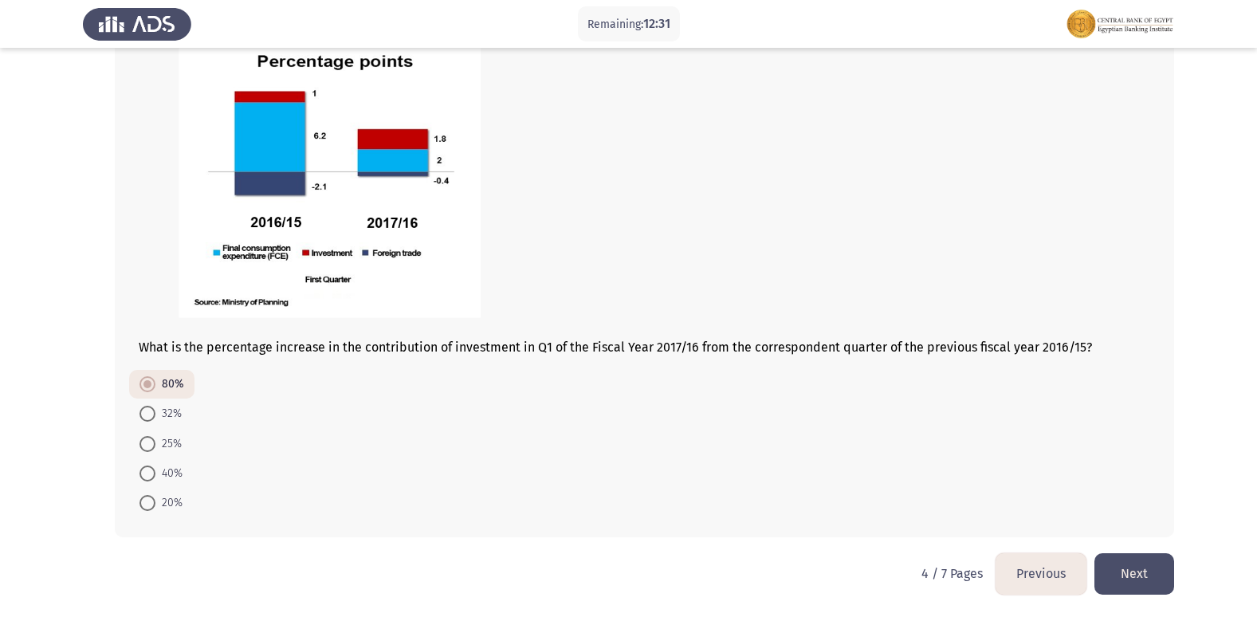
click at [1130, 582] on button "Next" at bounding box center [1135, 573] width 80 height 41
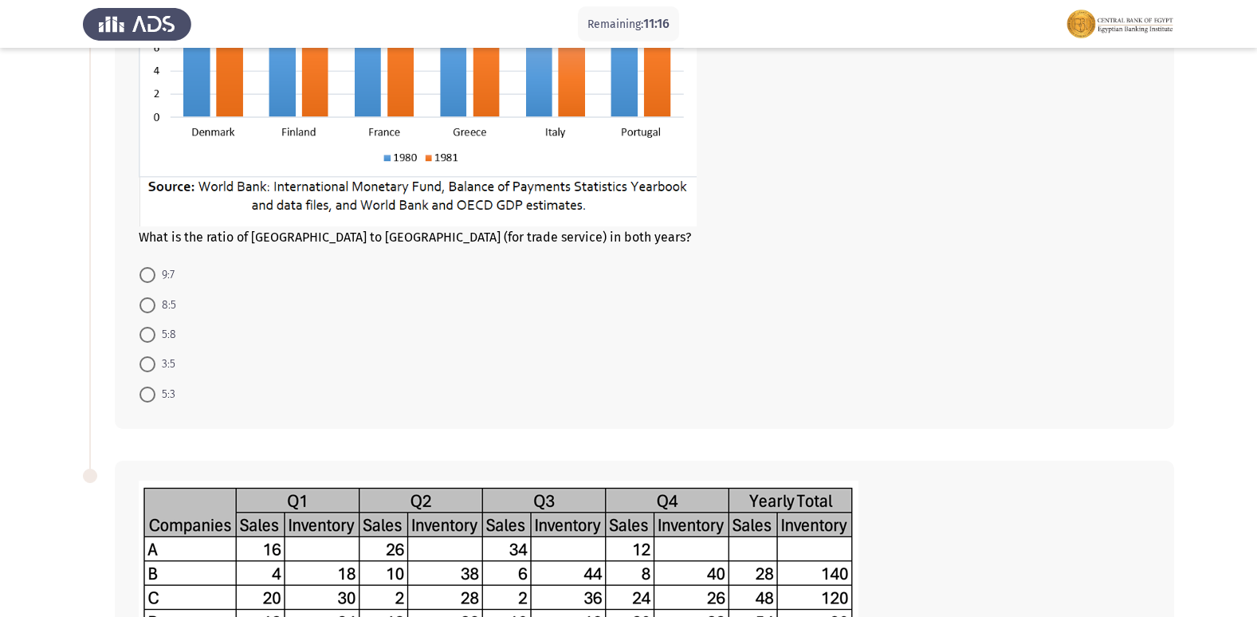
scroll to position [319, 0]
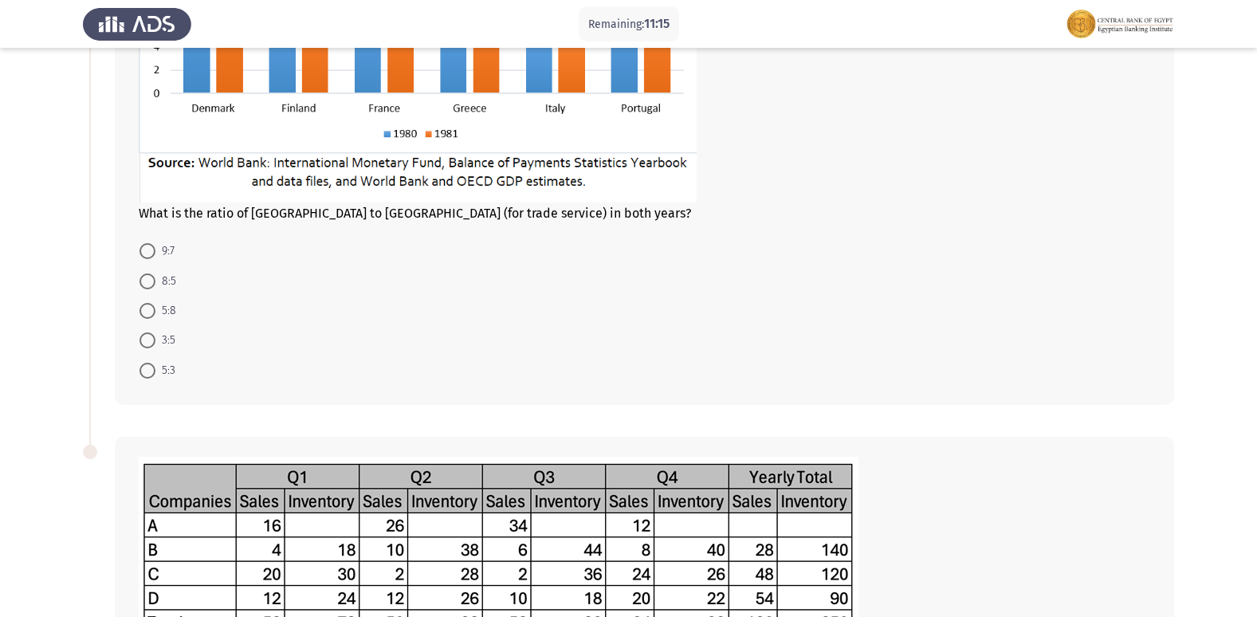
click at [148, 371] on span at bounding box center [148, 371] width 0 height 0
click at [147, 371] on input "5:3" at bounding box center [148, 371] width 16 height 16
radio input "true"
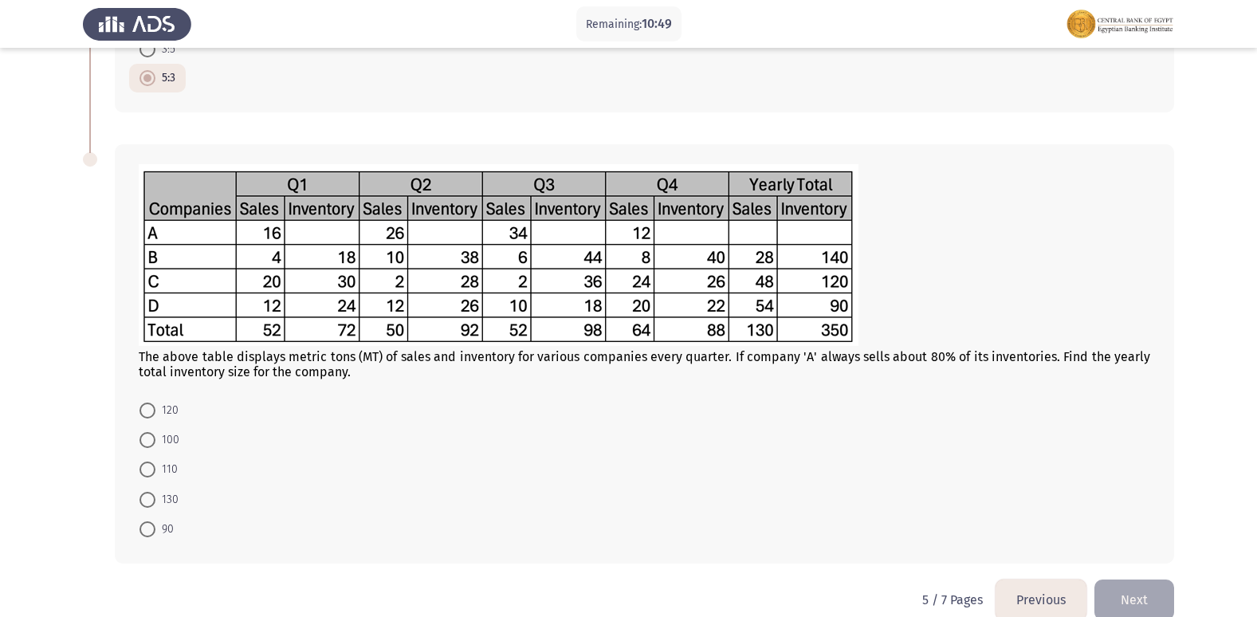
scroll to position [636, 0]
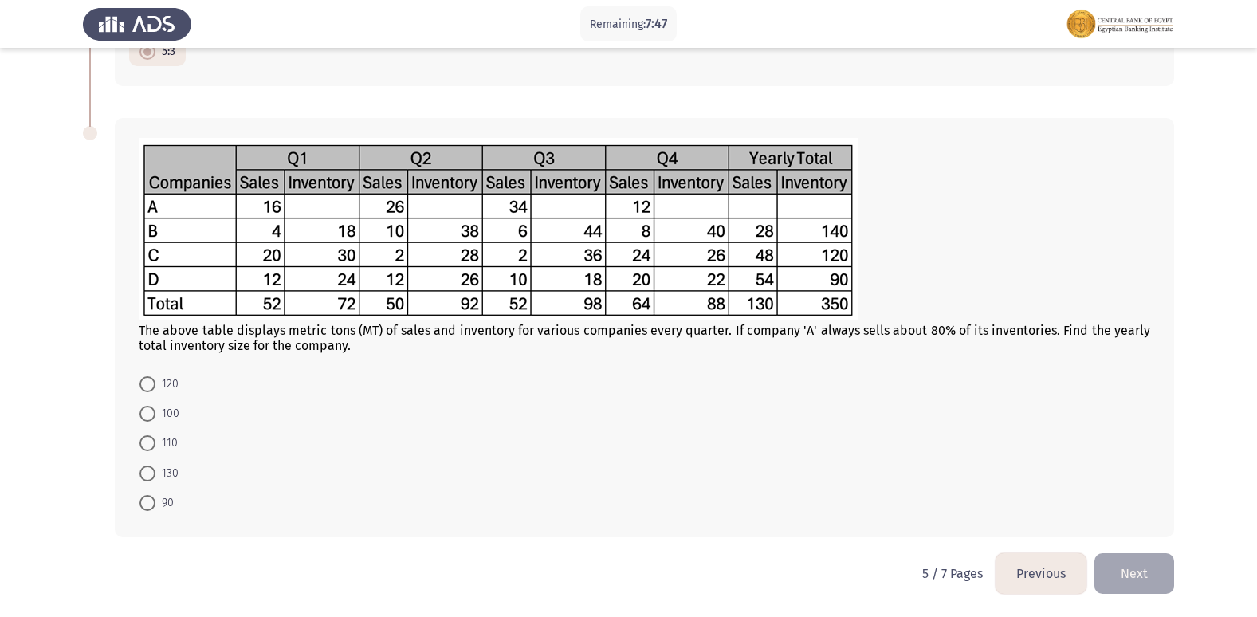
click at [146, 439] on span at bounding box center [148, 443] width 16 height 16
click at [146, 439] on input "110" at bounding box center [148, 443] width 16 height 16
radio input "true"
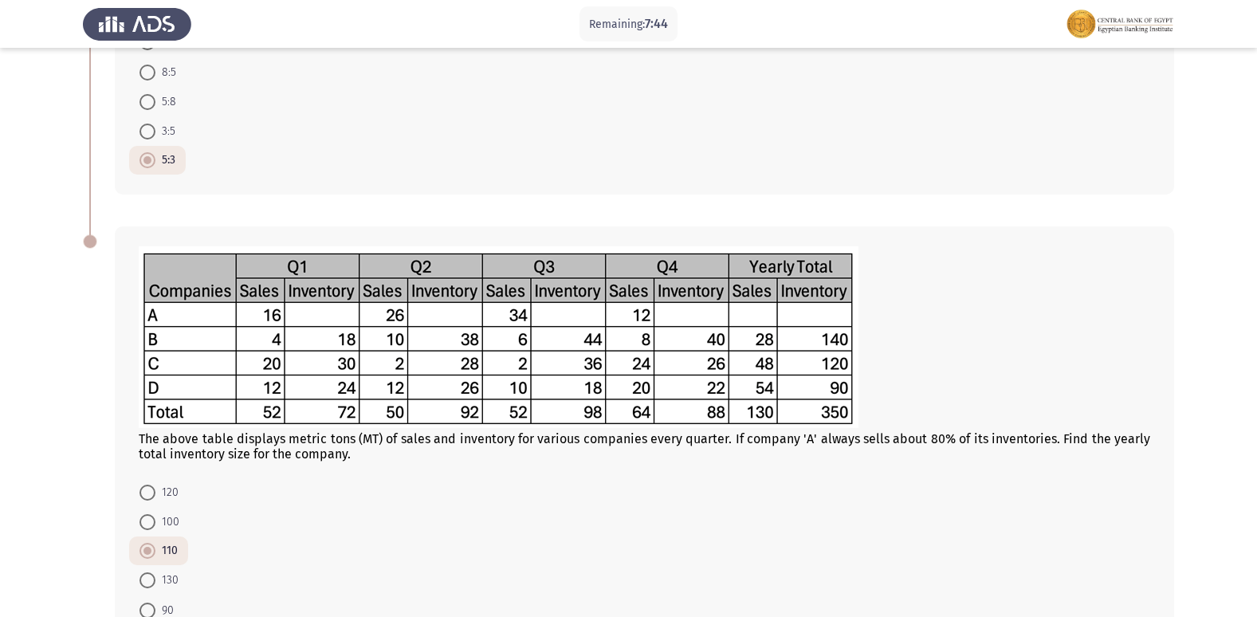
scroll to position [636, 0]
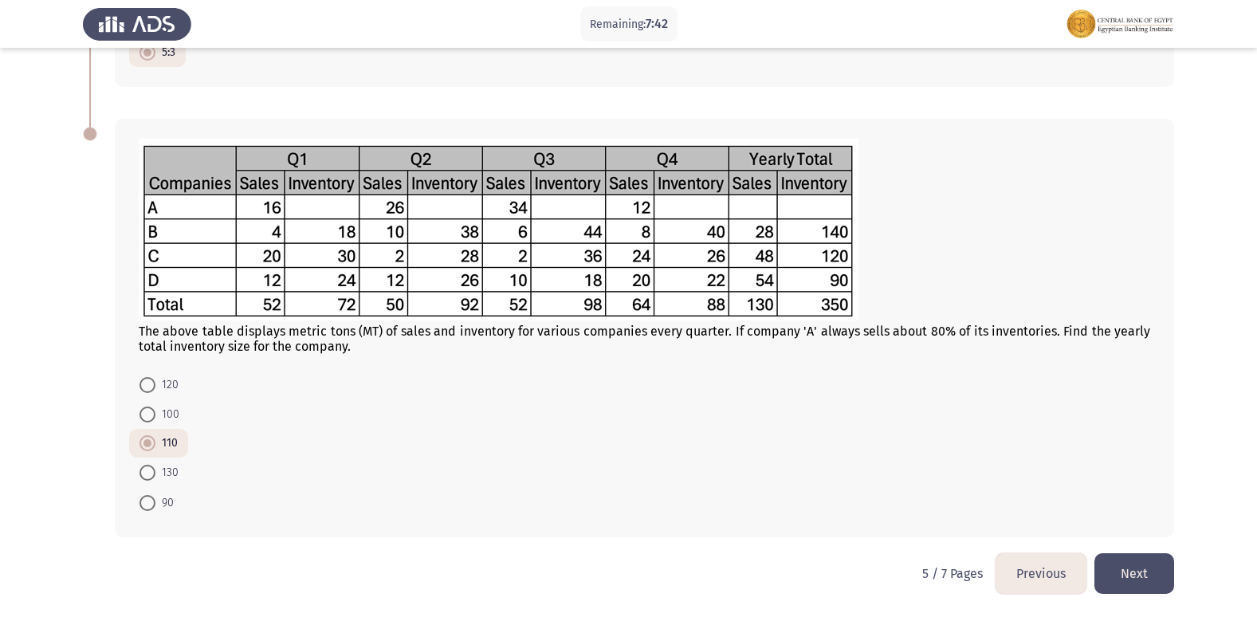
click at [1148, 581] on button "Next" at bounding box center [1135, 573] width 80 height 41
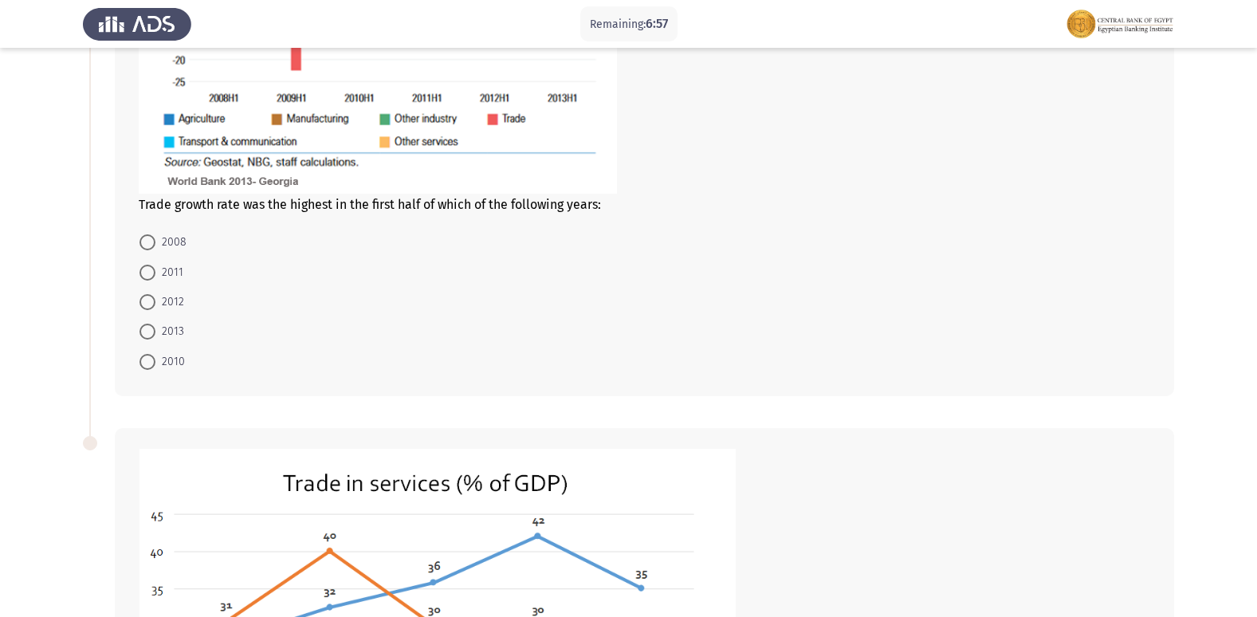
scroll to position [399, 0]
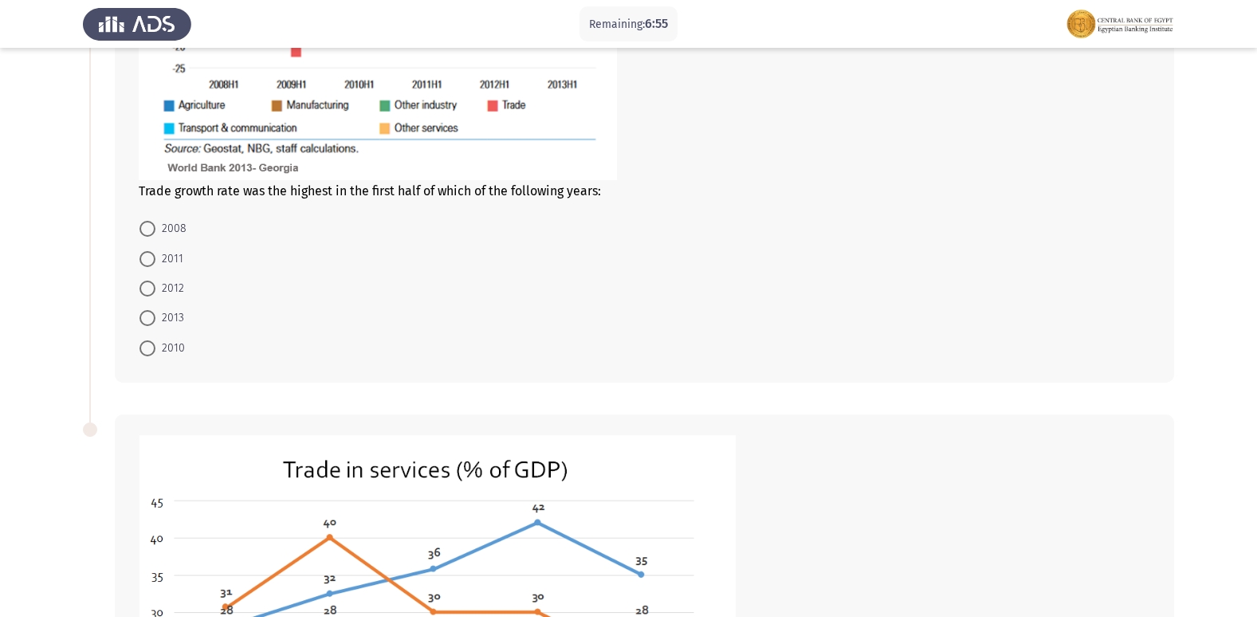
click at [141, 223] on span at bounding box center [148, 229] width 16 height 16
click at [141, 223] on input "2008" at bounding box center [148, 229] width 16 height 16
radio input "true"
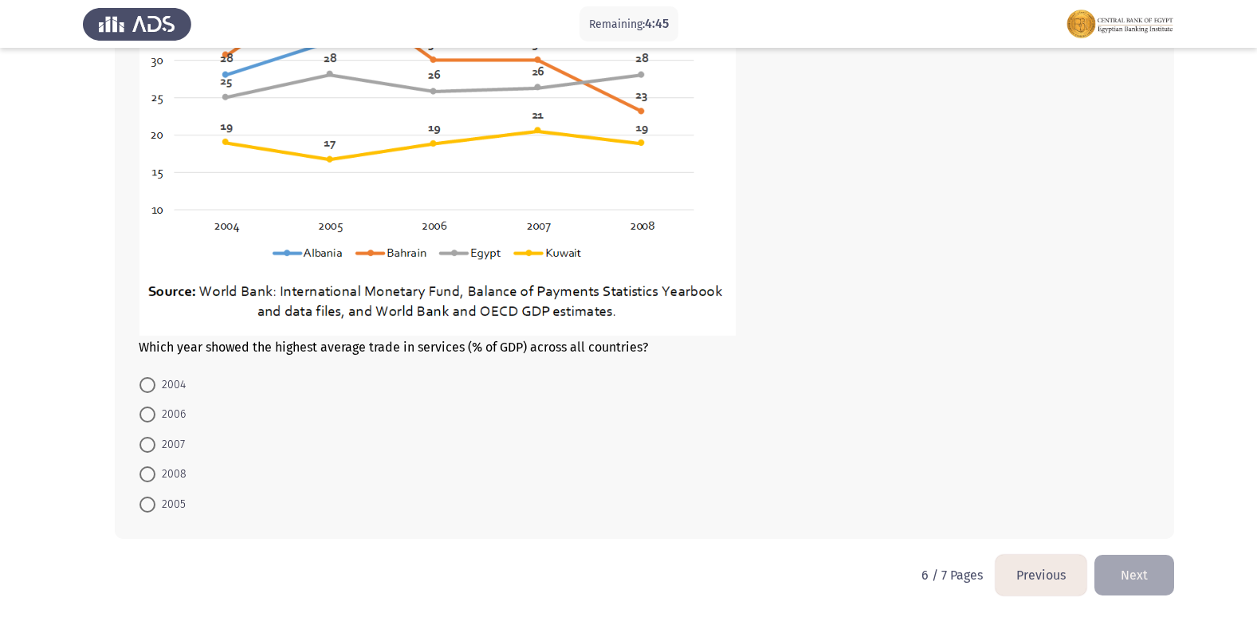
scroll to position [951, 0]
click at [148, 439] on span at bounding box center [148, 443] width 16 height 16
click at [148, 439] on input "2007" at bounding box center [148, 443] width 16 height 16
radio input "true"
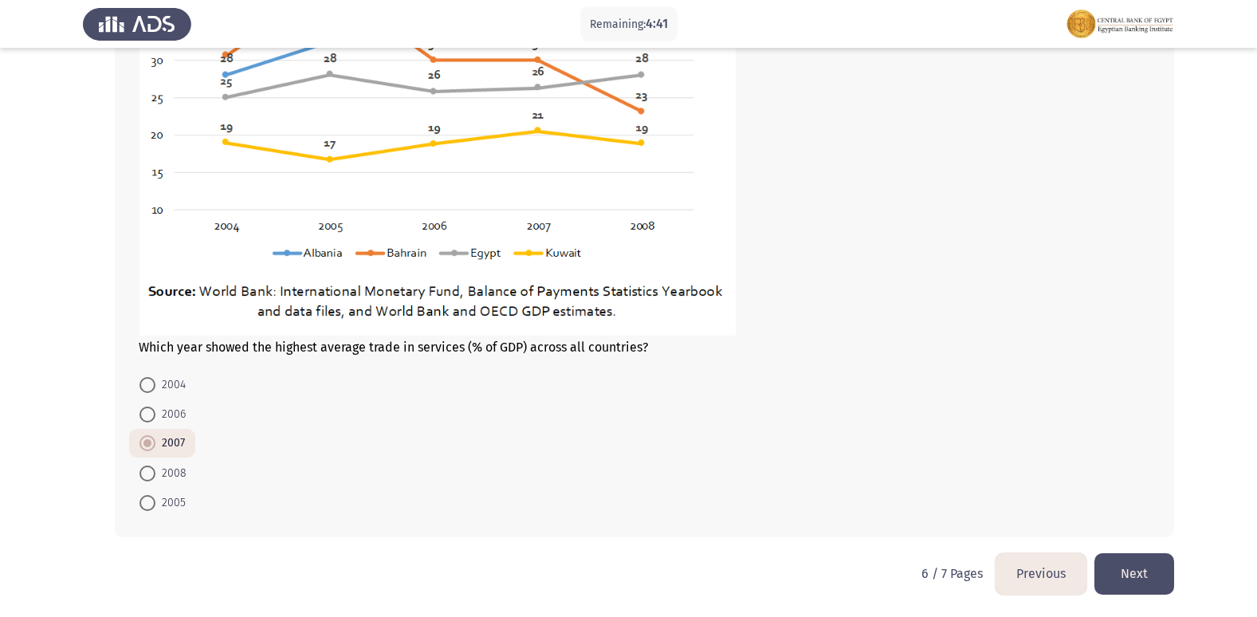
click at [1131, 573] on button "Next" at bounding box center [1135, 573] width 80 height 41
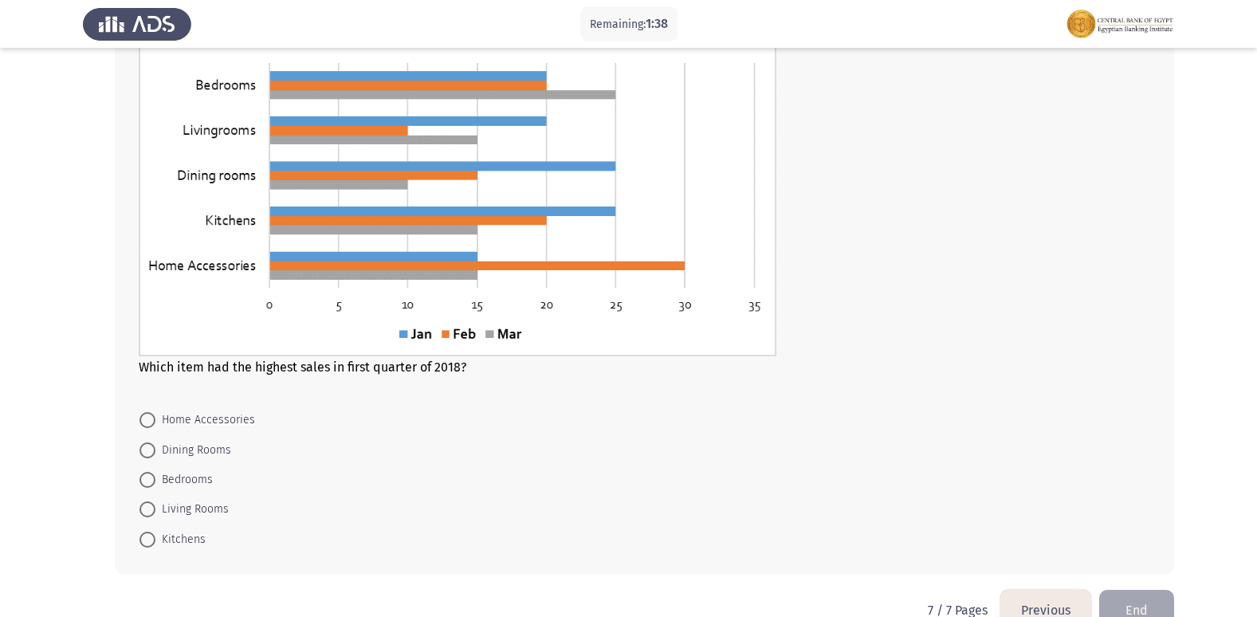
scroll to position [714, 0]
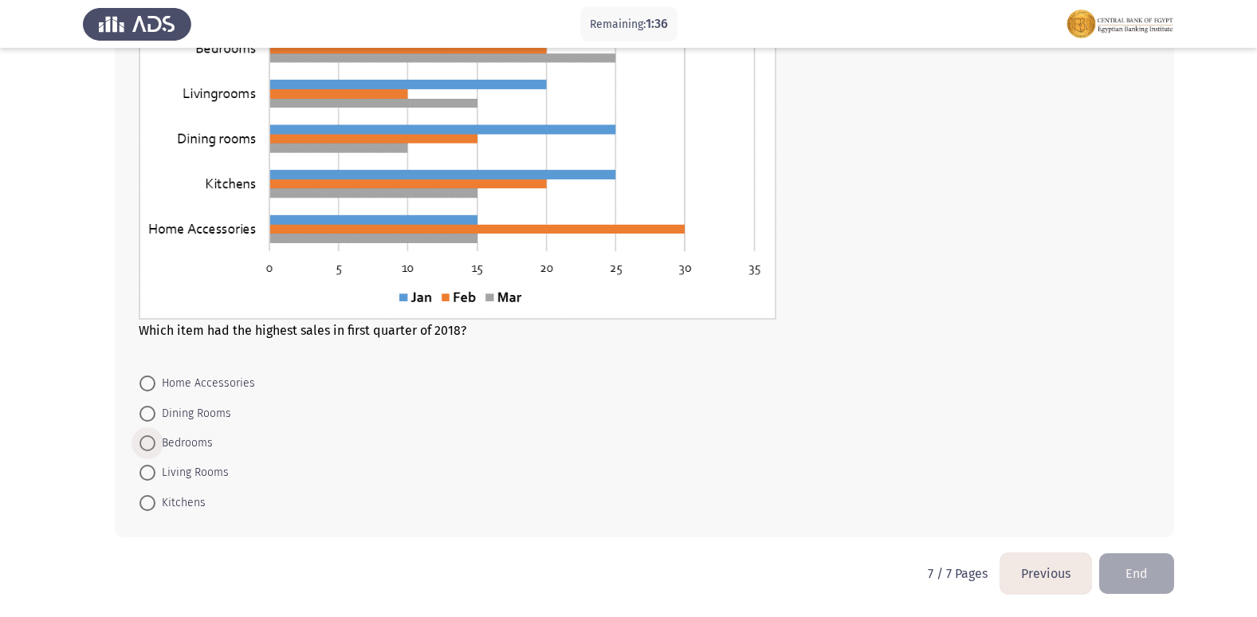
click at [151, 450] on span at bounding box center [148, 443] width 16 height 16
click at [151, 450] on input "Bedrooms" at bounding box center [148, 443] width 16 height 16
radio input "true"
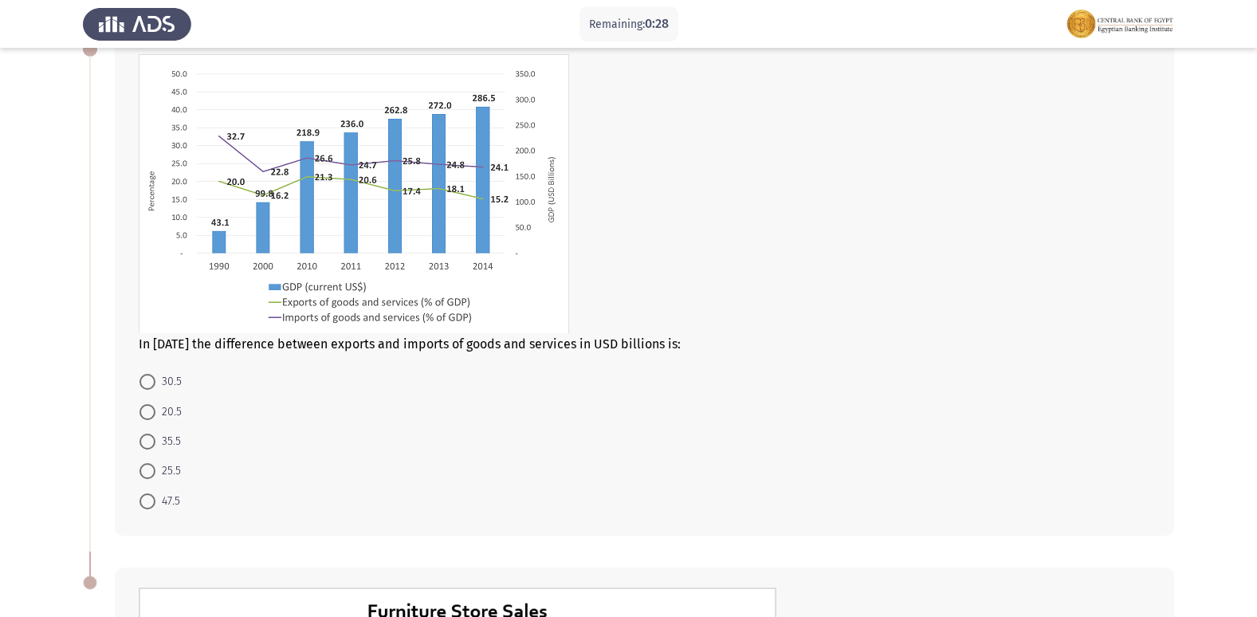
scroll to position [239, 0]
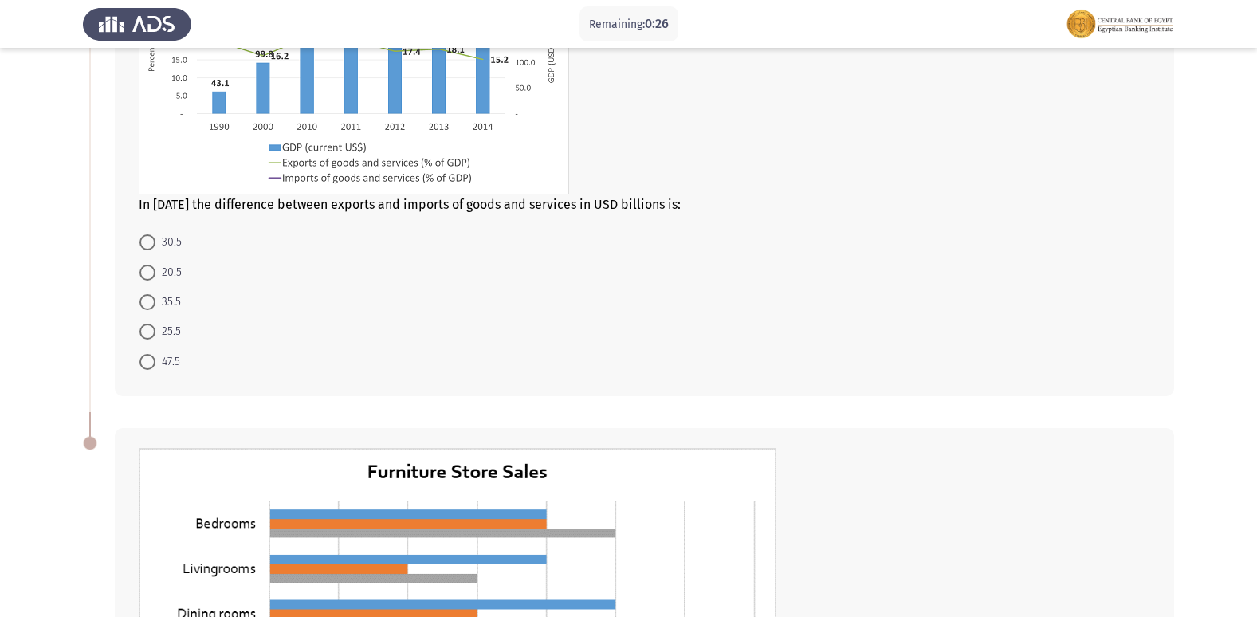
click at [148, 332] on span at bounding box center [148, 332] width 16 height 16
click at [148, 332] on input "25.5" at bounding box center [148, 332] width 16 height 16
radio input "true"
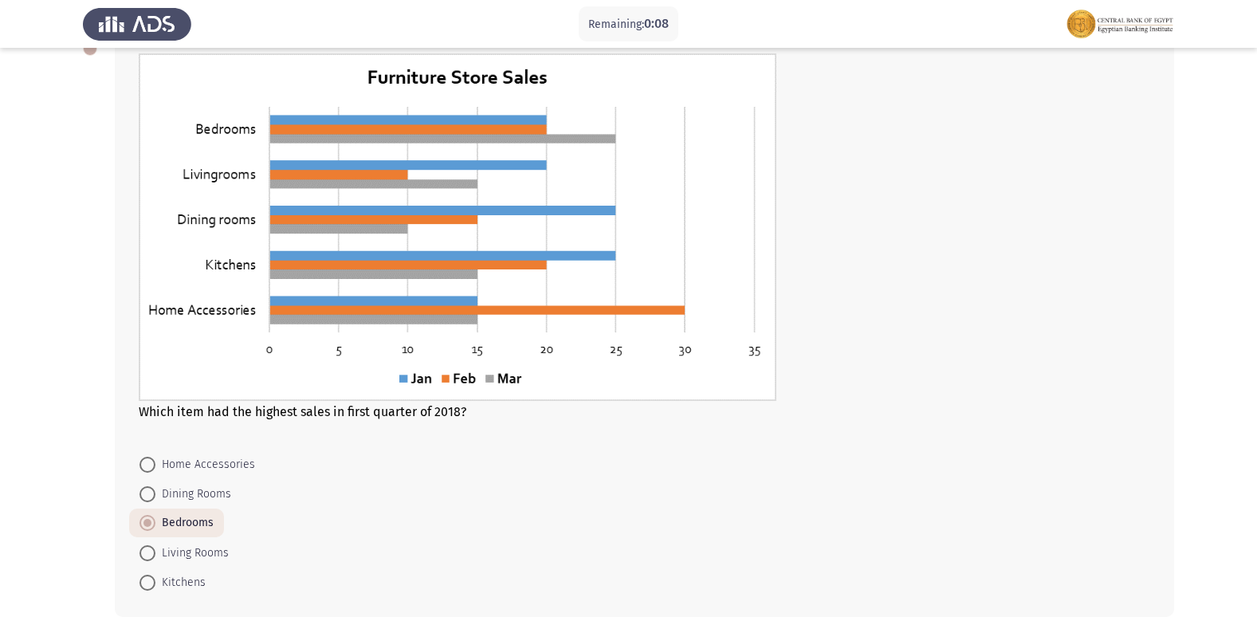
scroll to position [712, 0]
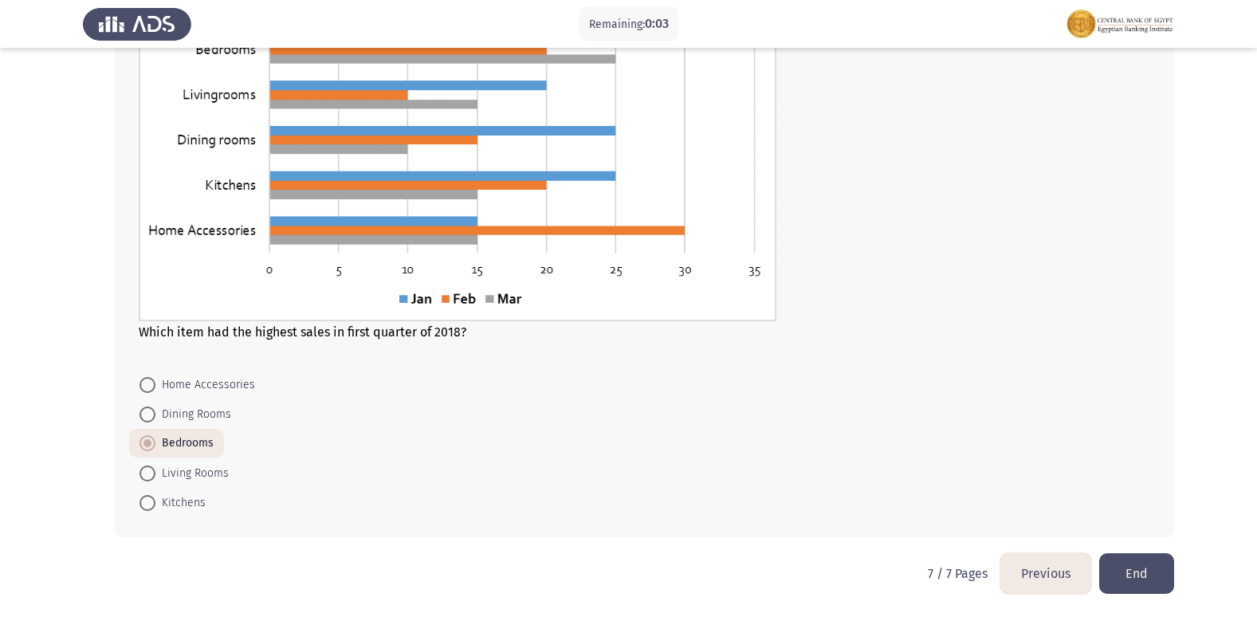
click at [1119, 573] on button "End" at bounding box center [1137, 573] width 75 height 41
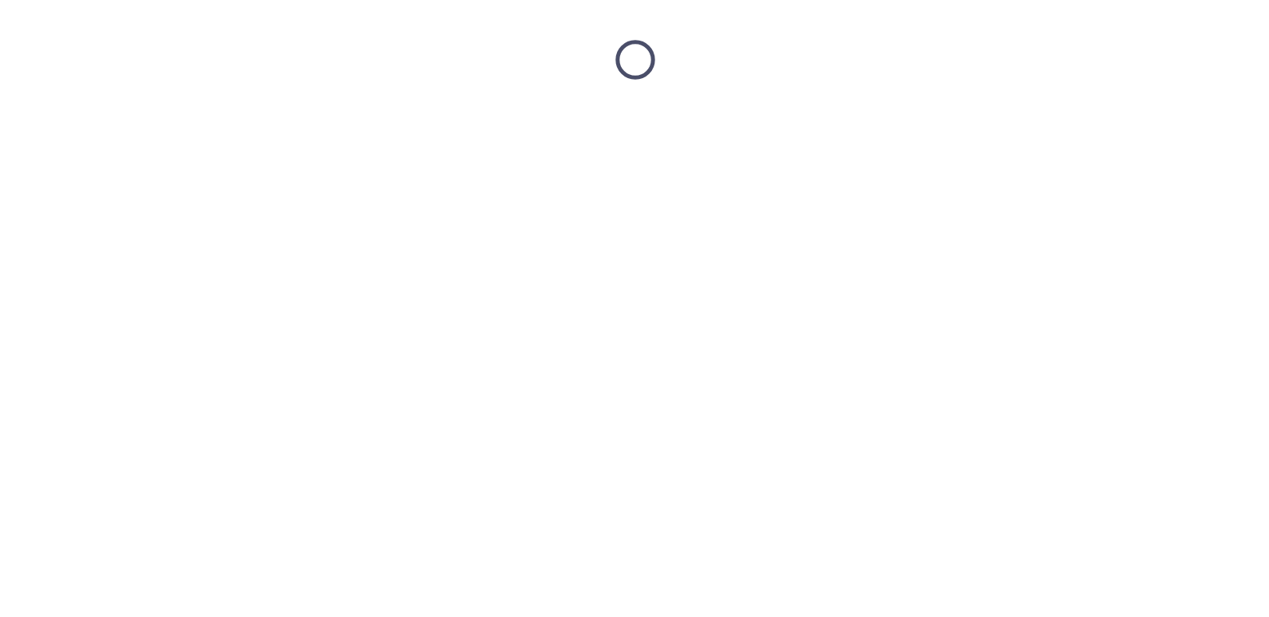
scroll to position [0, 0]
